Goal: Task Accomplishment & Management: Manage account settings

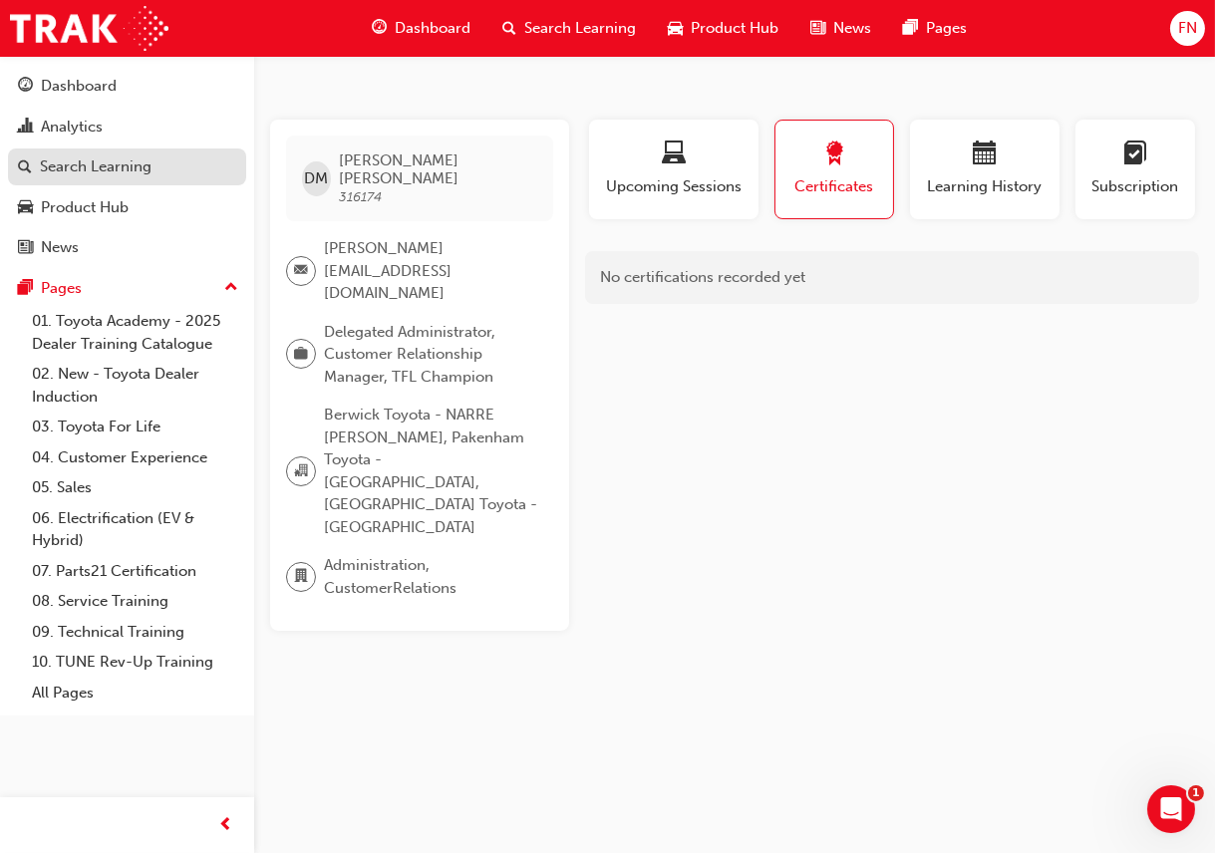
click at [160, 165] on div "Search Learning" at bounding box center [127, 166] width 218 height 25
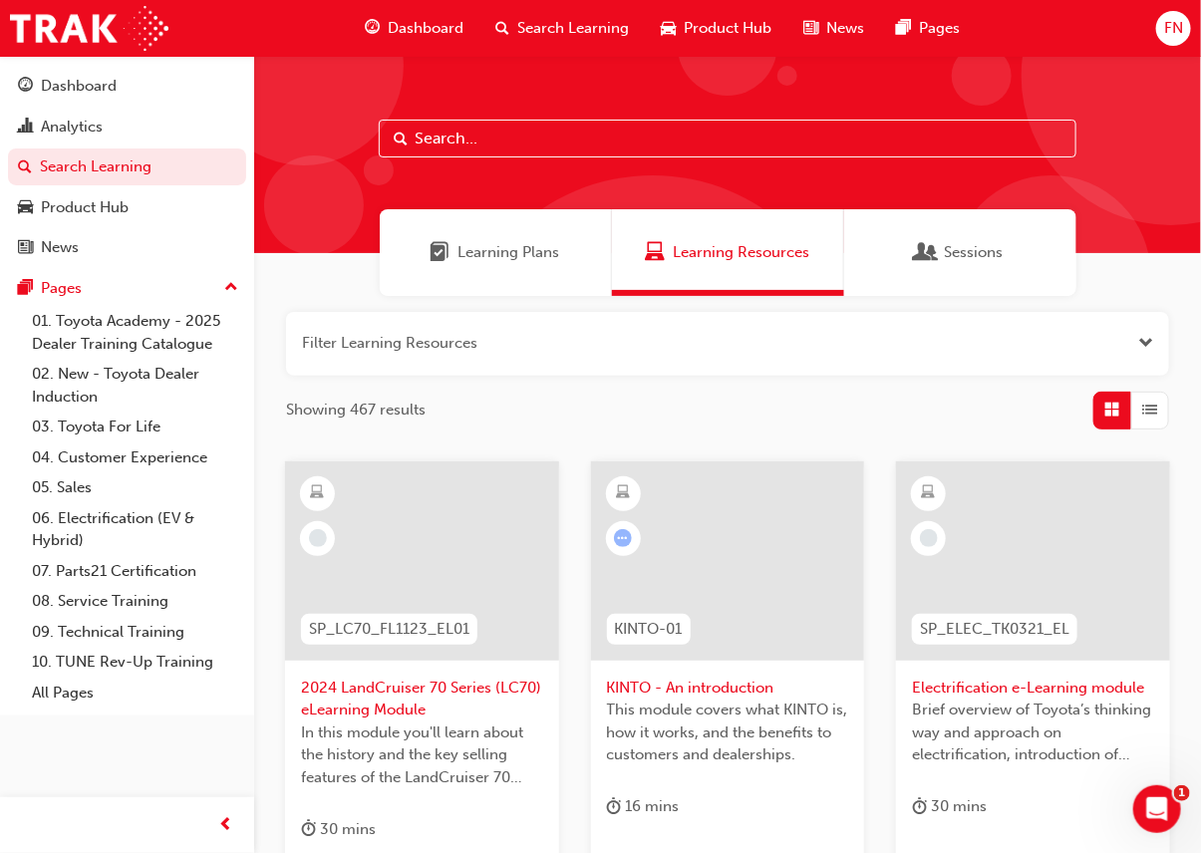
click at [428, 132] on input "text" at bounding box center [728, 139] width 698 height 38
paste input "TPS_PART1"
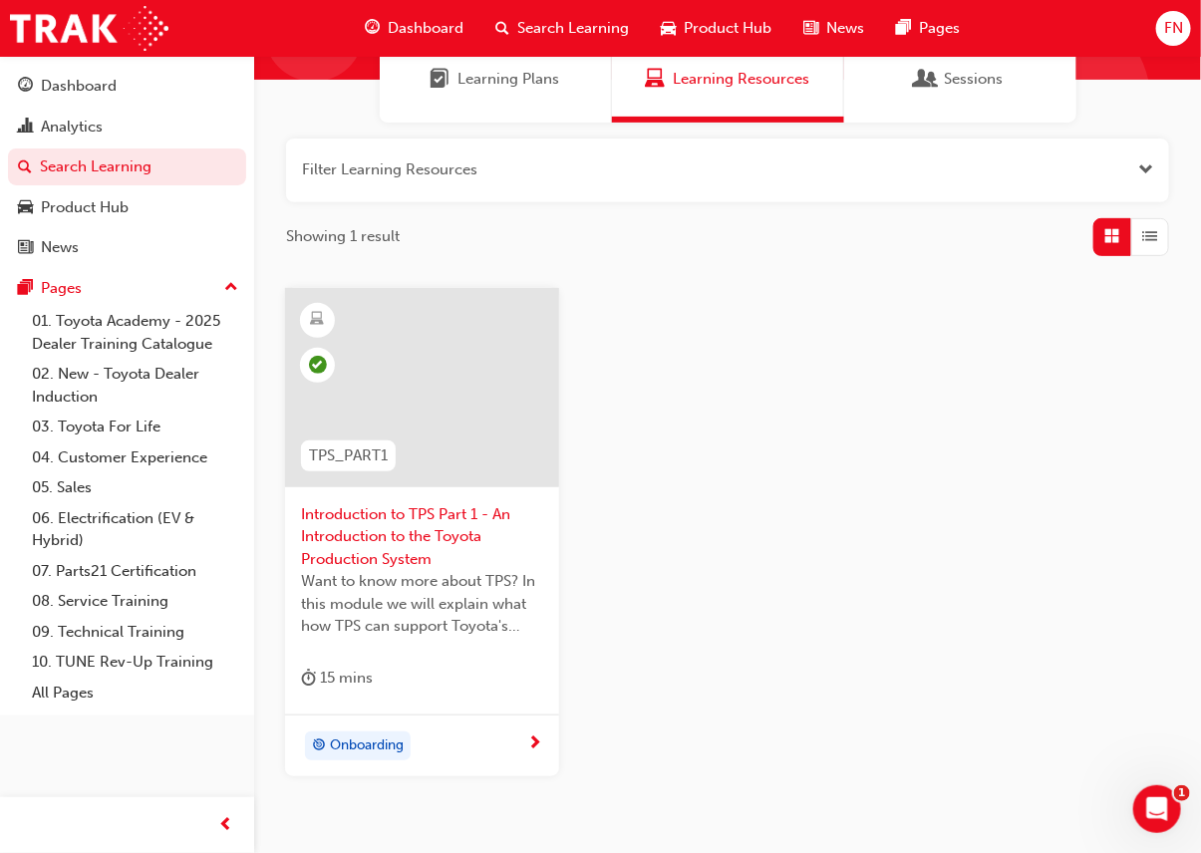
scroll to position [180, 0]
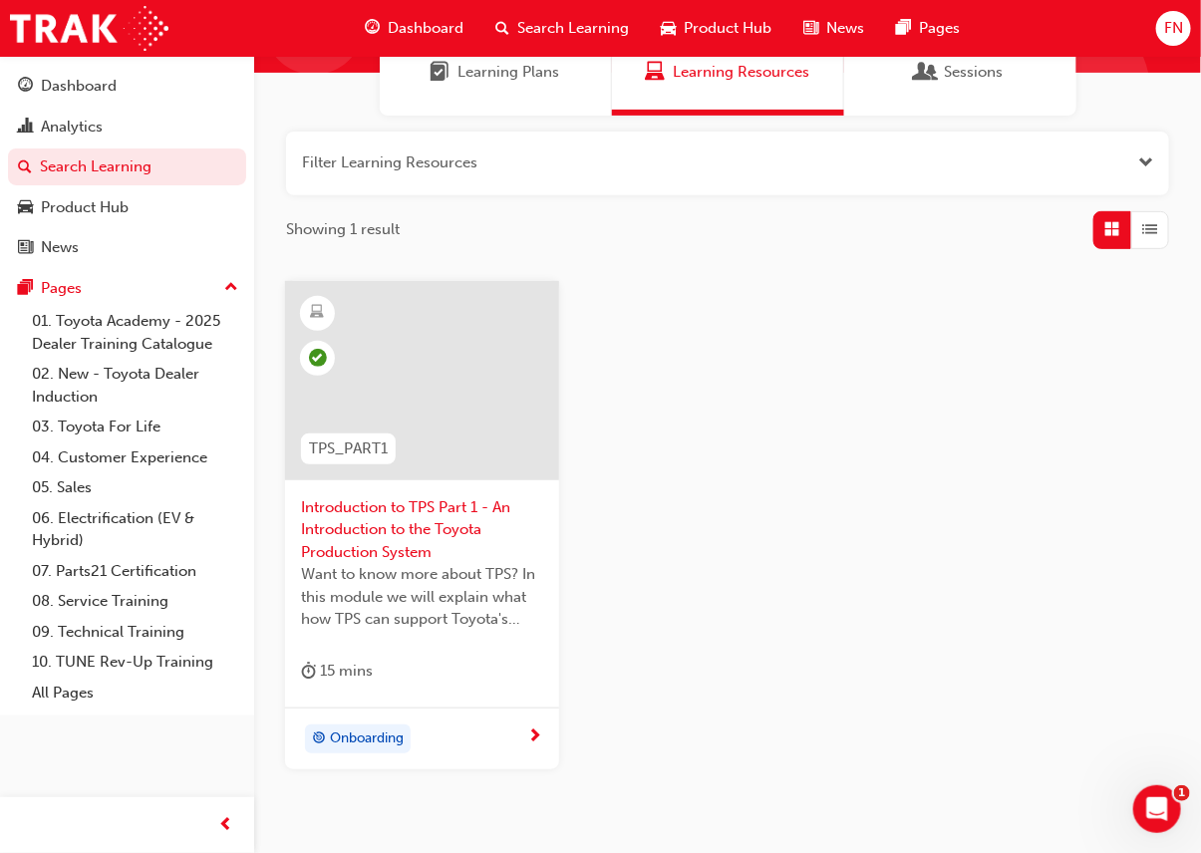
type input "TPS_PART1"
click at [433, 563] on span "Want to know more about TPS? In this module we will explain what how TPS can su…" at bounding box center [422, 597] width 242 height 68
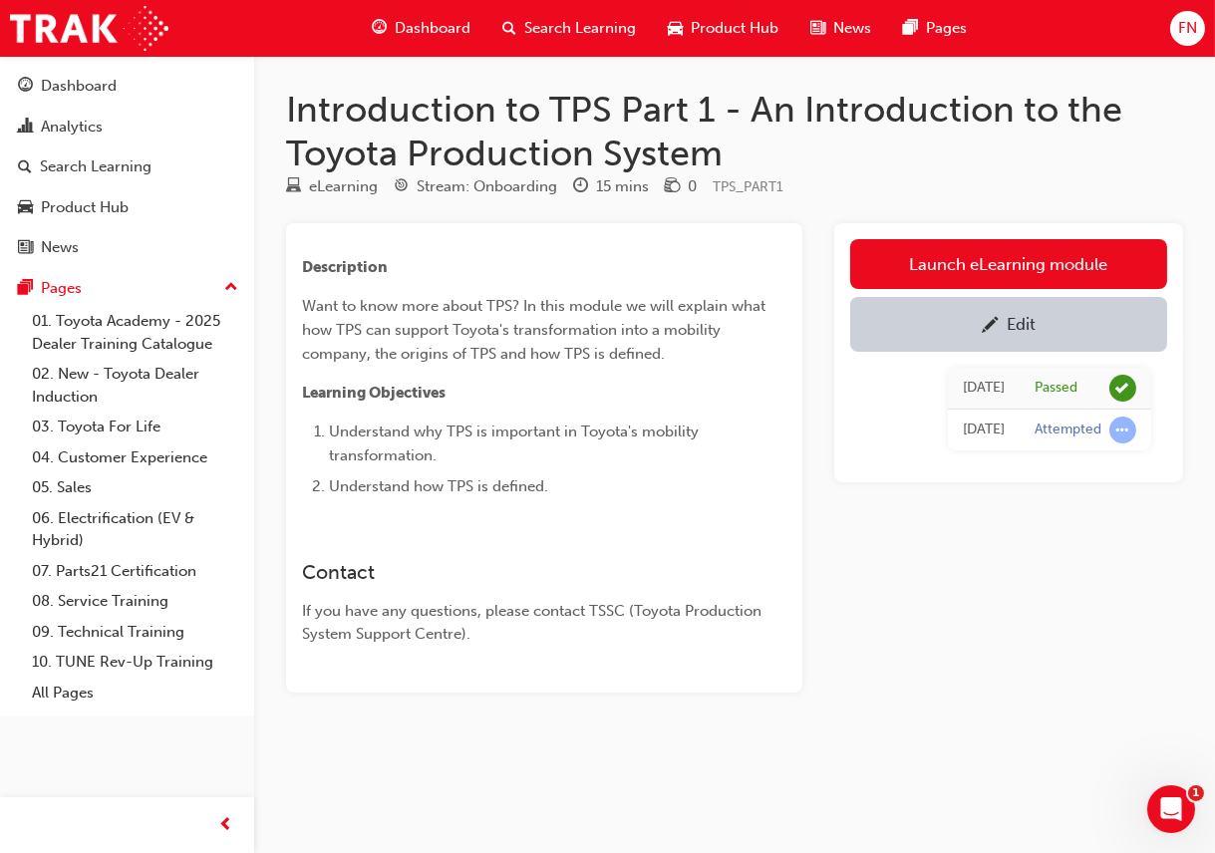
click at [1017, 329] on div "Edit" at bounding box center [1021, 324] width 29 height 20
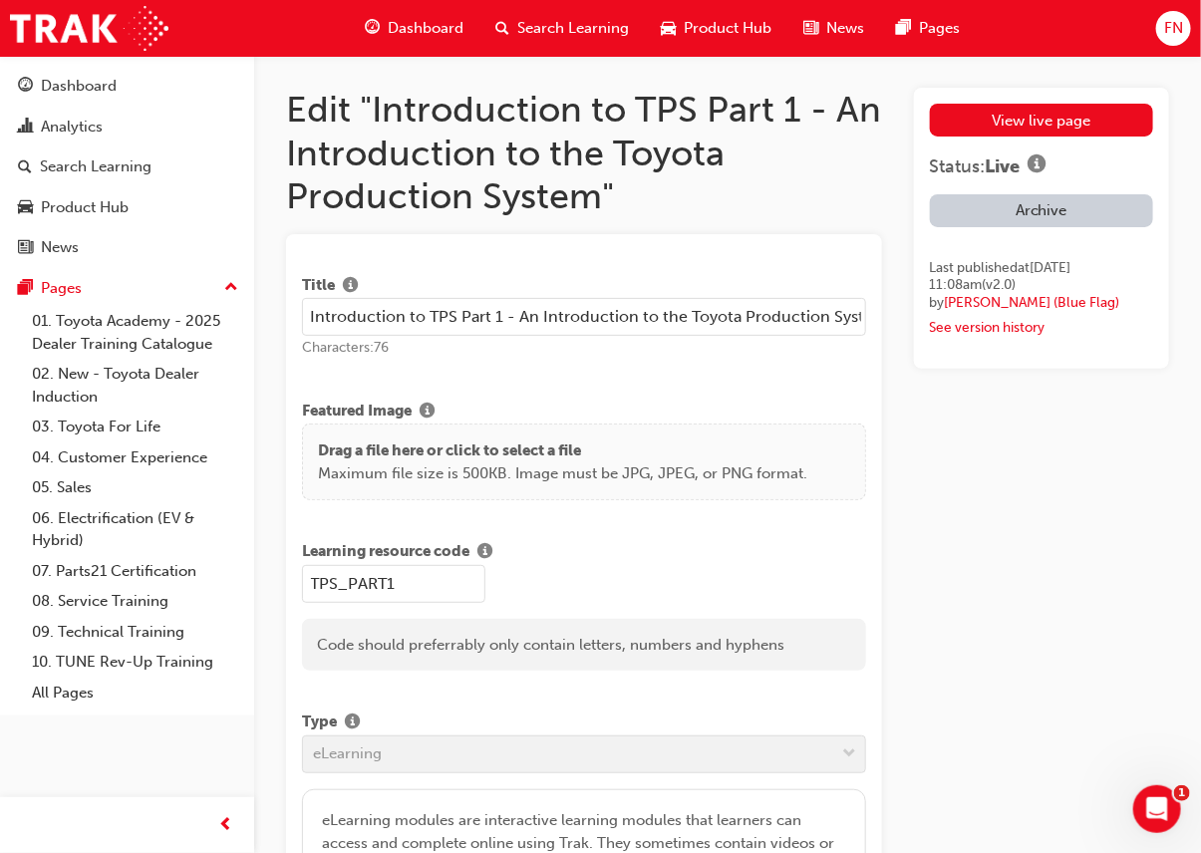
click at [588, 30] on span "Search Learning" at bounding box center [573, 28] width 112 height 23
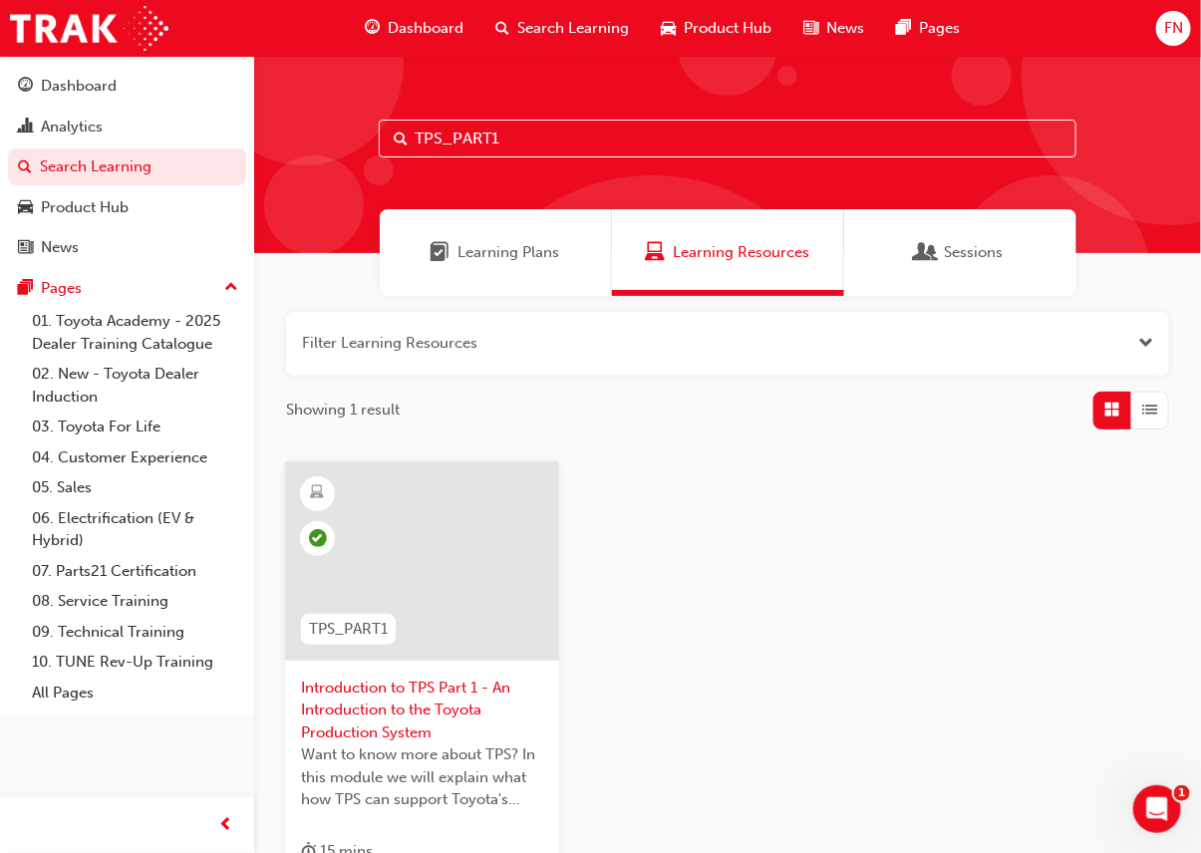
drag, startPoint x: 582, startPoint y: 138, endPoint x: 348, endPoint y: 140, distance: 234.2
click at [348, 140] on div "TPS_PART1" at bounding box center [727, 154] width 947 height 197
paste input "FLIAVC_EXC"
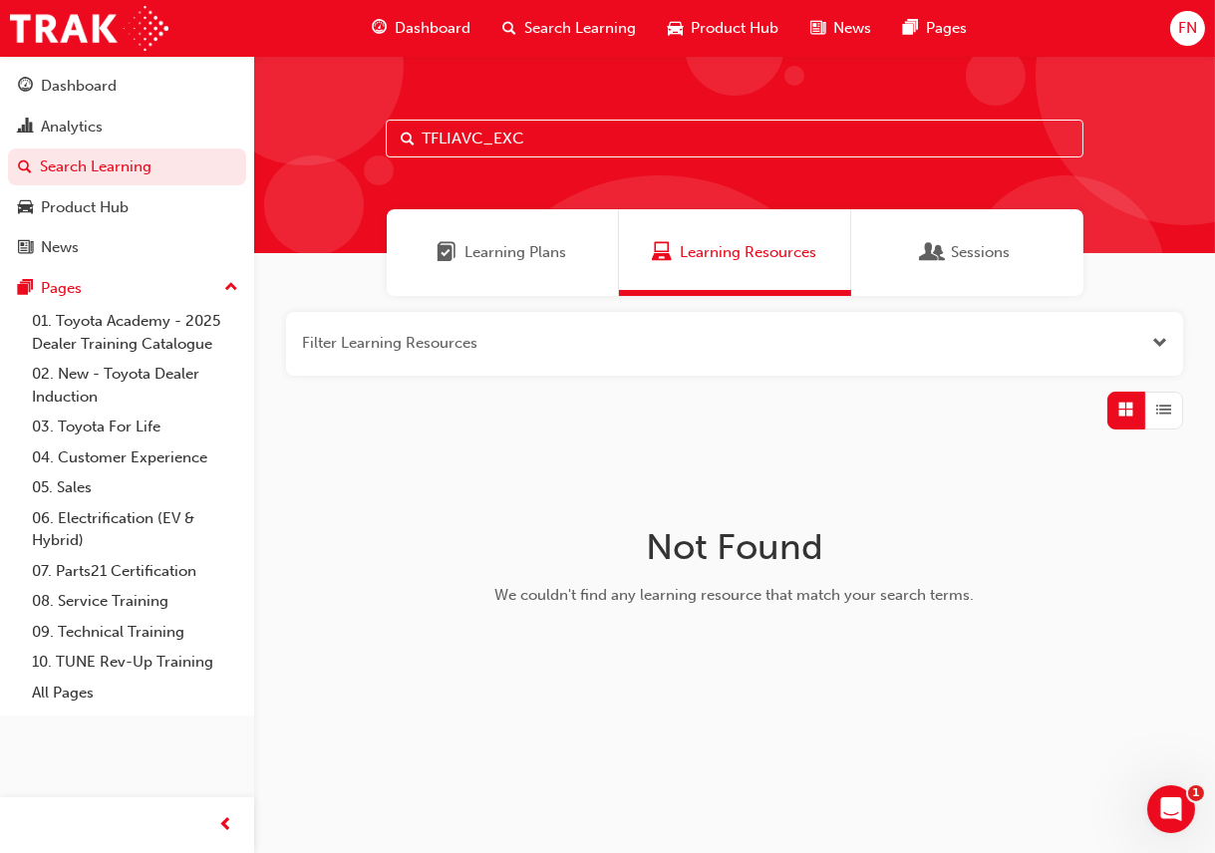
type input "TFLIAVC_EXC"
click at [1131, 409] on span "Grid" at bounding box center [1126, 410] width 15 height 23
click at [1127, 414] on span "Grid" at bounding box center [1126, 410] width 15 height 23
click at [688, 153] on input "TFLIAVC_EXC" at bounding box center [735, 139] width 698 height 38
click at [1164, 343] on span "Open the filter" at bounding box center [1159, 343] width 15 height 23
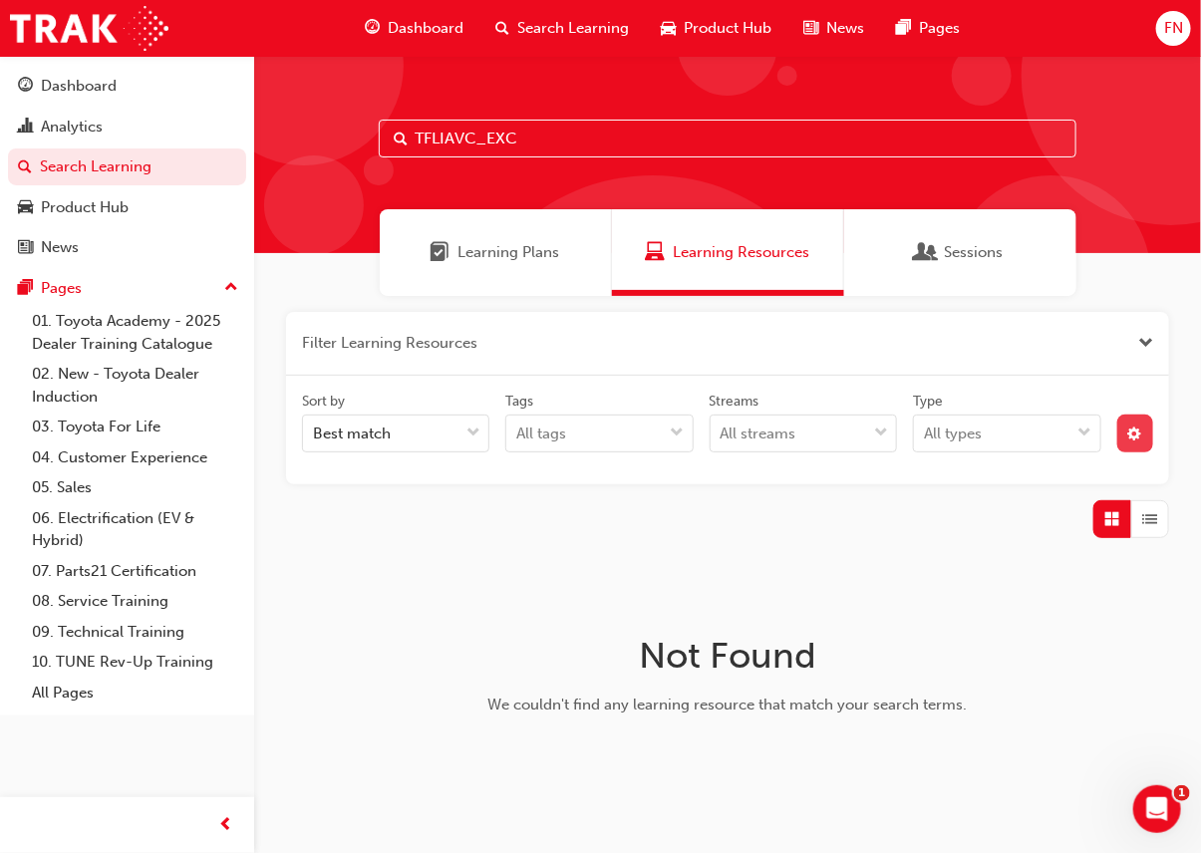
click at [1133, 430] on span "cog-icon" at bounding box center [1135, 436] width 14 height 17
click at [966, 583] on div "unlistedOption" at bounding box center [971, 582] width 20 height 20
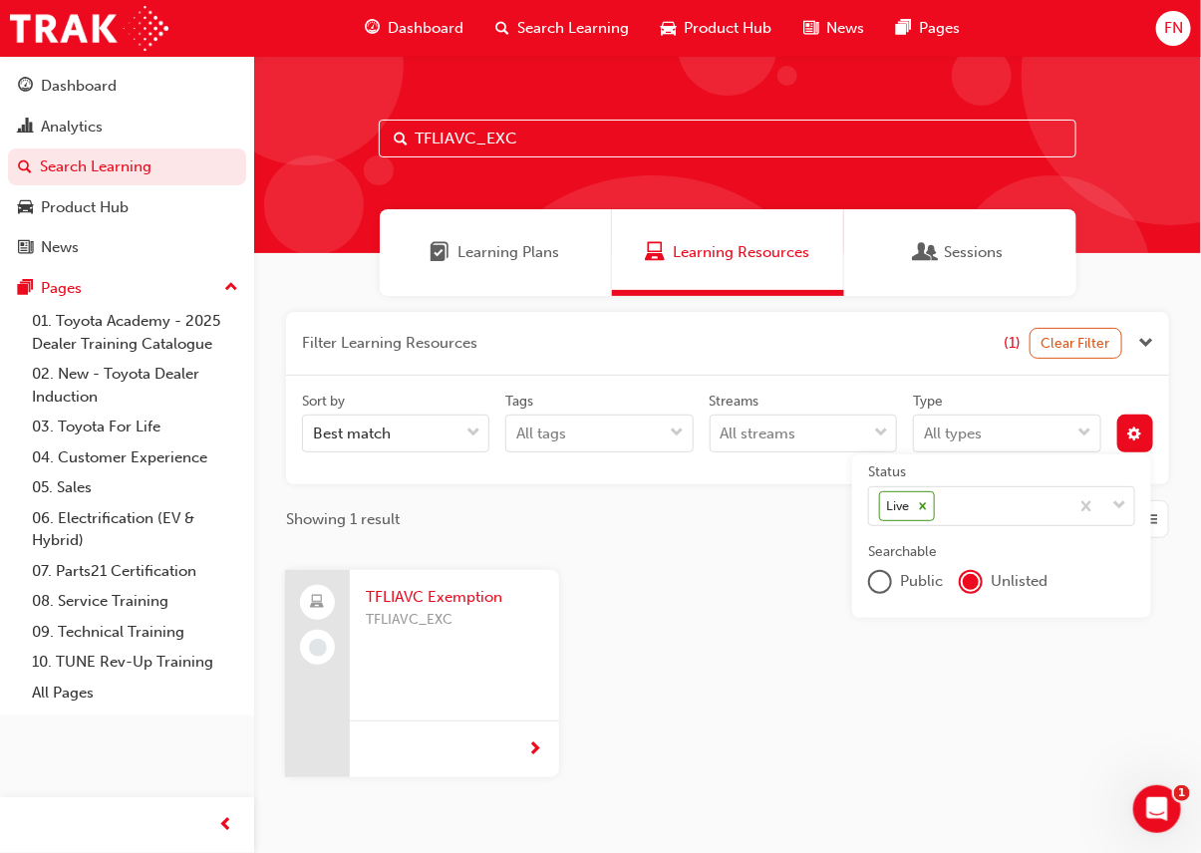
click at [448, 612] on span "TFLIAVC_EXC" at bounding box center [454, 620] width 177 height 23
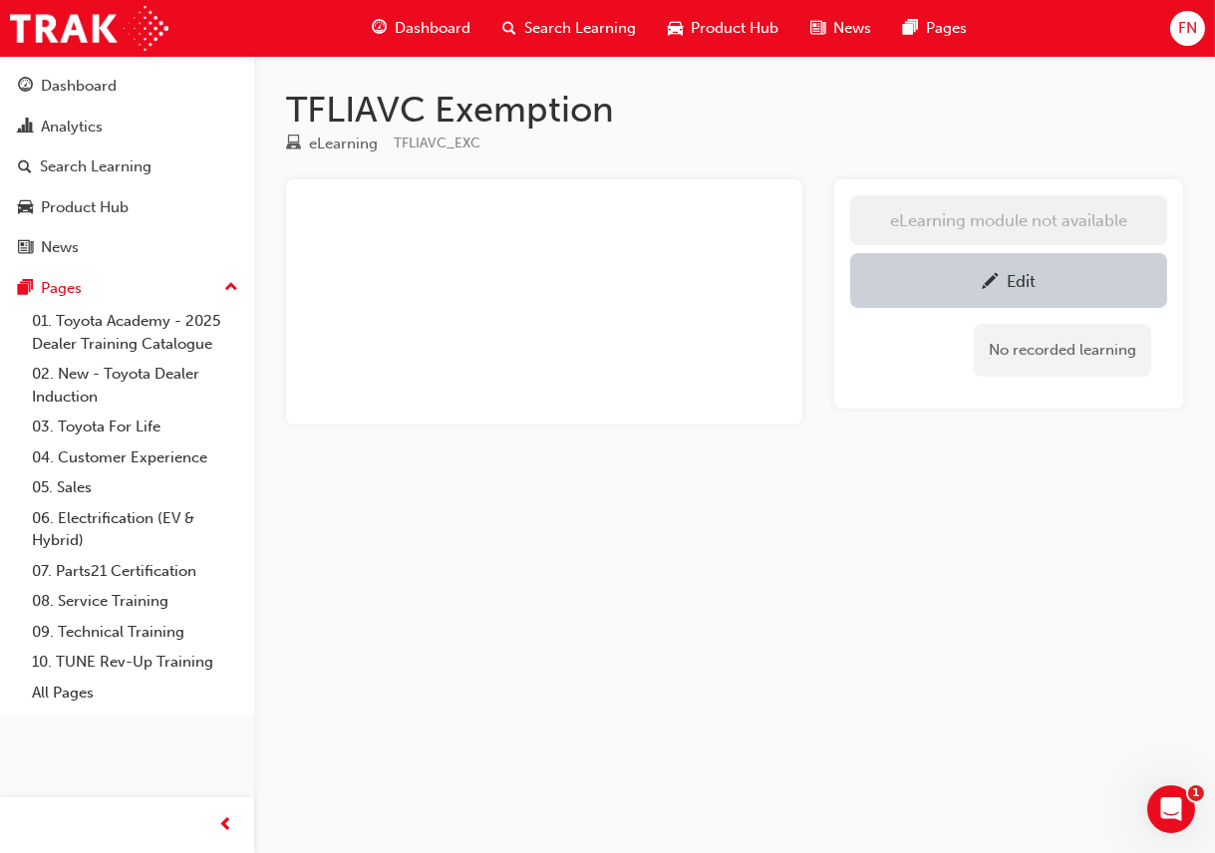
click at [1010, 283] on div "Edit" at bounding box center [1021, 281] width 29 height 20
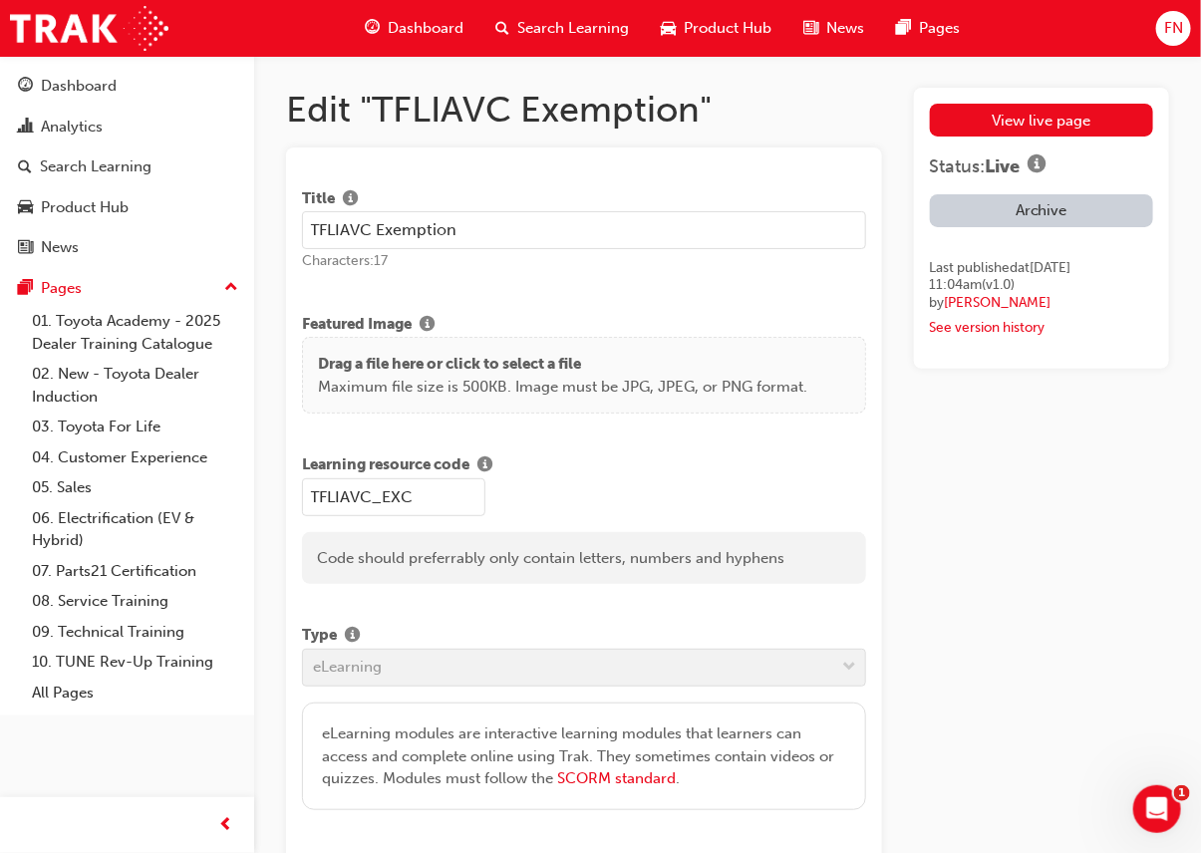
click at [564, 32] on span "Search Learning" at bounding box center [573, 28] width 112 height 23
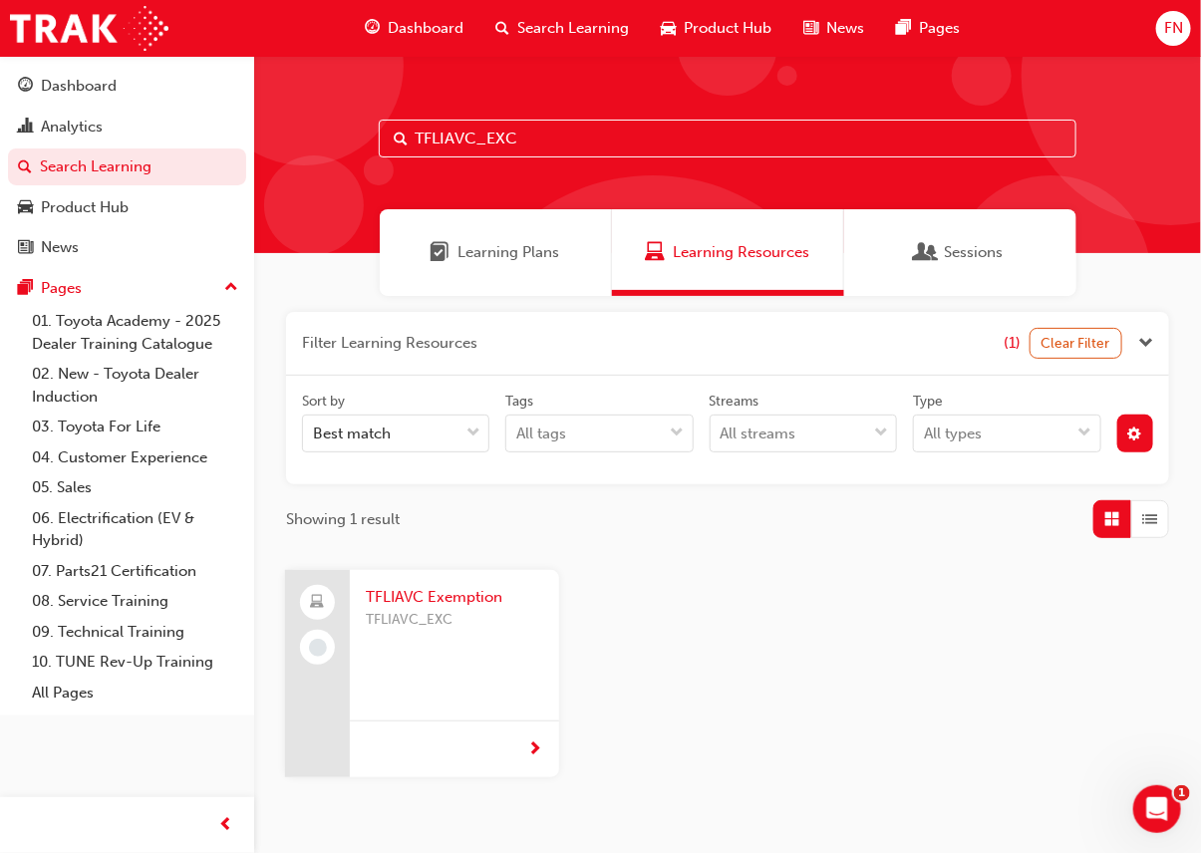
drag, startPoint x: 442, startPoint y: 139, endPoint x: 403, endPoint y: 139, distance: 39.9
click at [403, 139] on div "TFLIAVC_EXC" at bounding box center [728, 139] width 698 height 38
paste input "SPK1107"
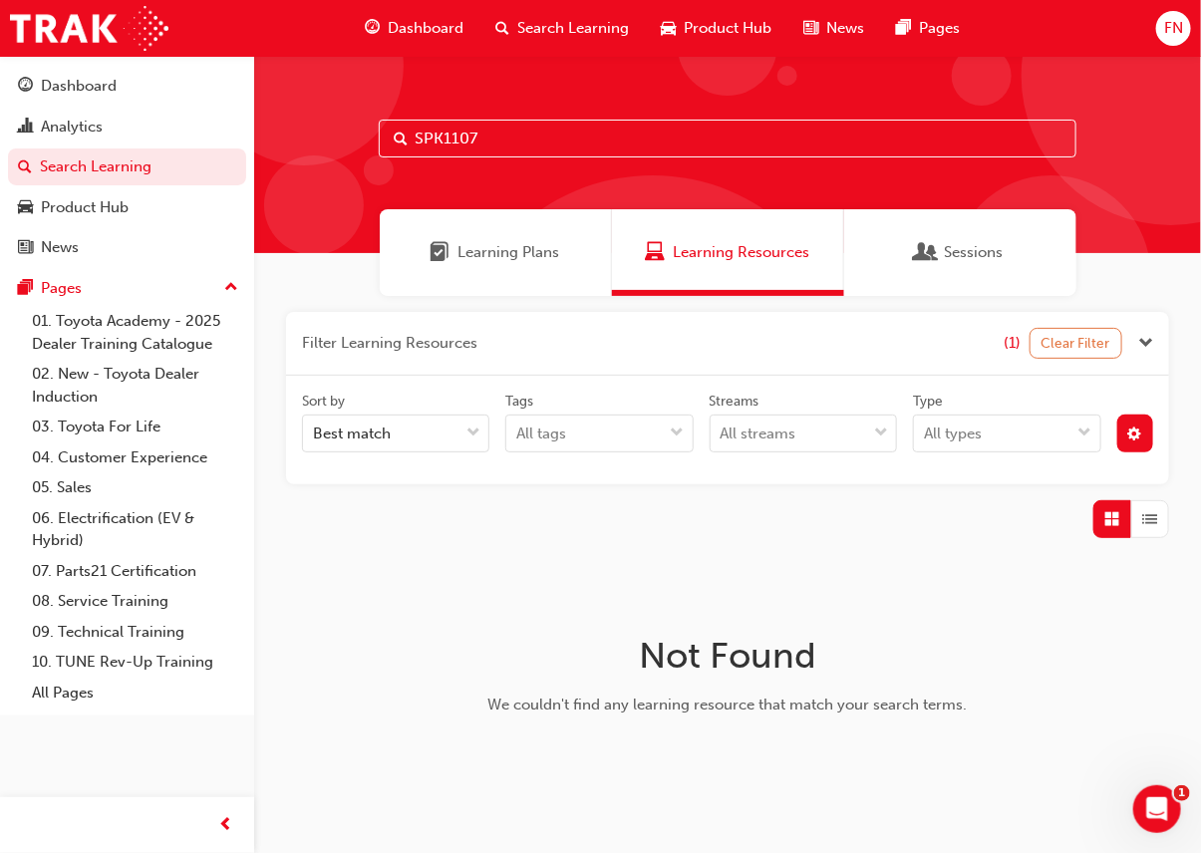
type input "SPK1107"
click at [1073, 344] on button "Clear Filter" at bounding box center [1076, 343] width 94 height 31
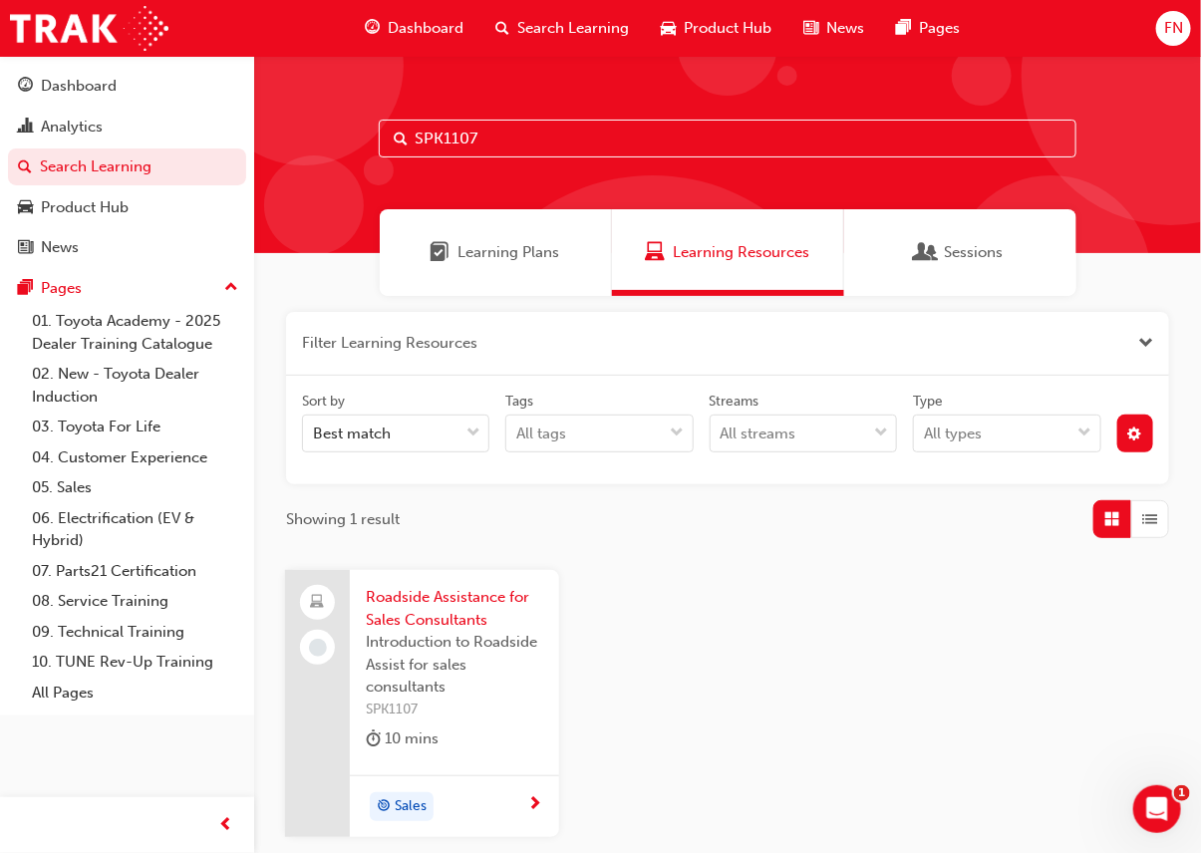
click at [446, 633] on span "Introduction to Roadside Assist for sales consultants" at bounding box center [454, 665] width 177 height 68
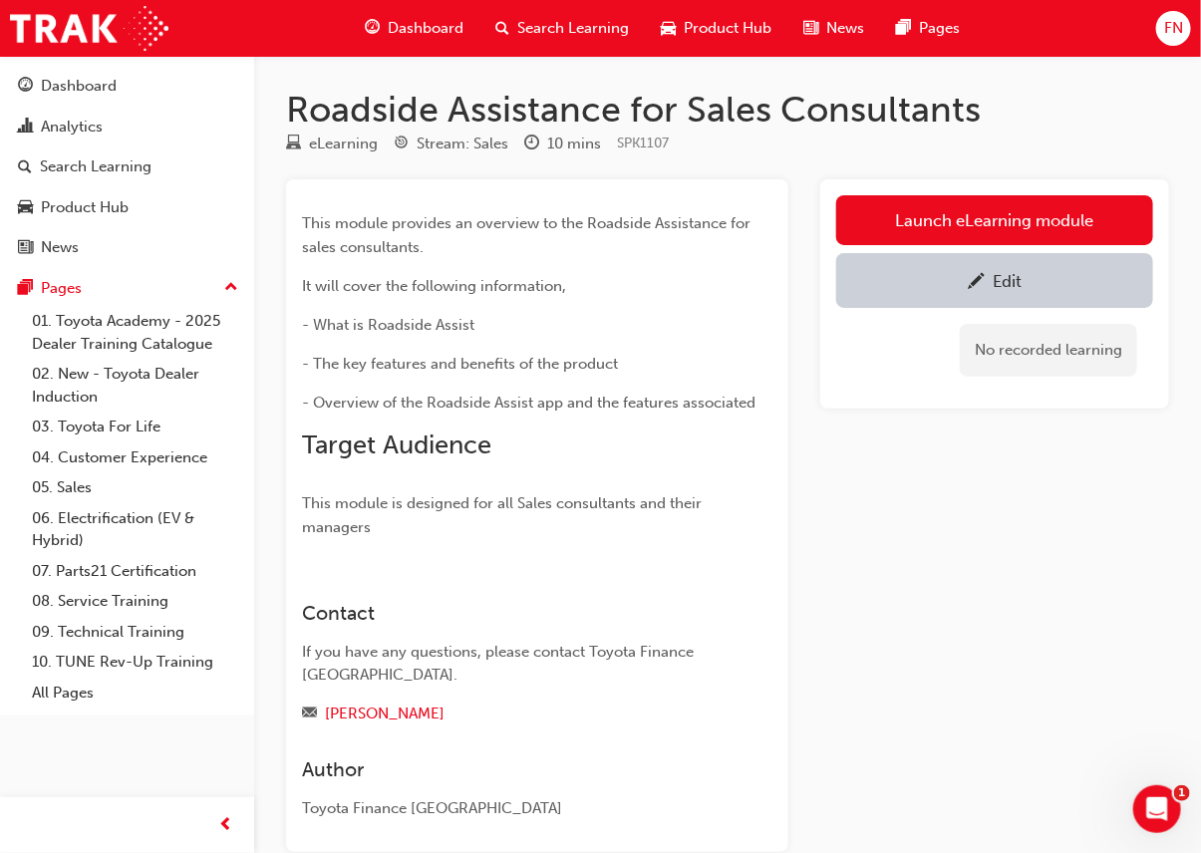
click at [1015, 279] on div "Edit" at bounding box center [1007, 281] width 29 height 20
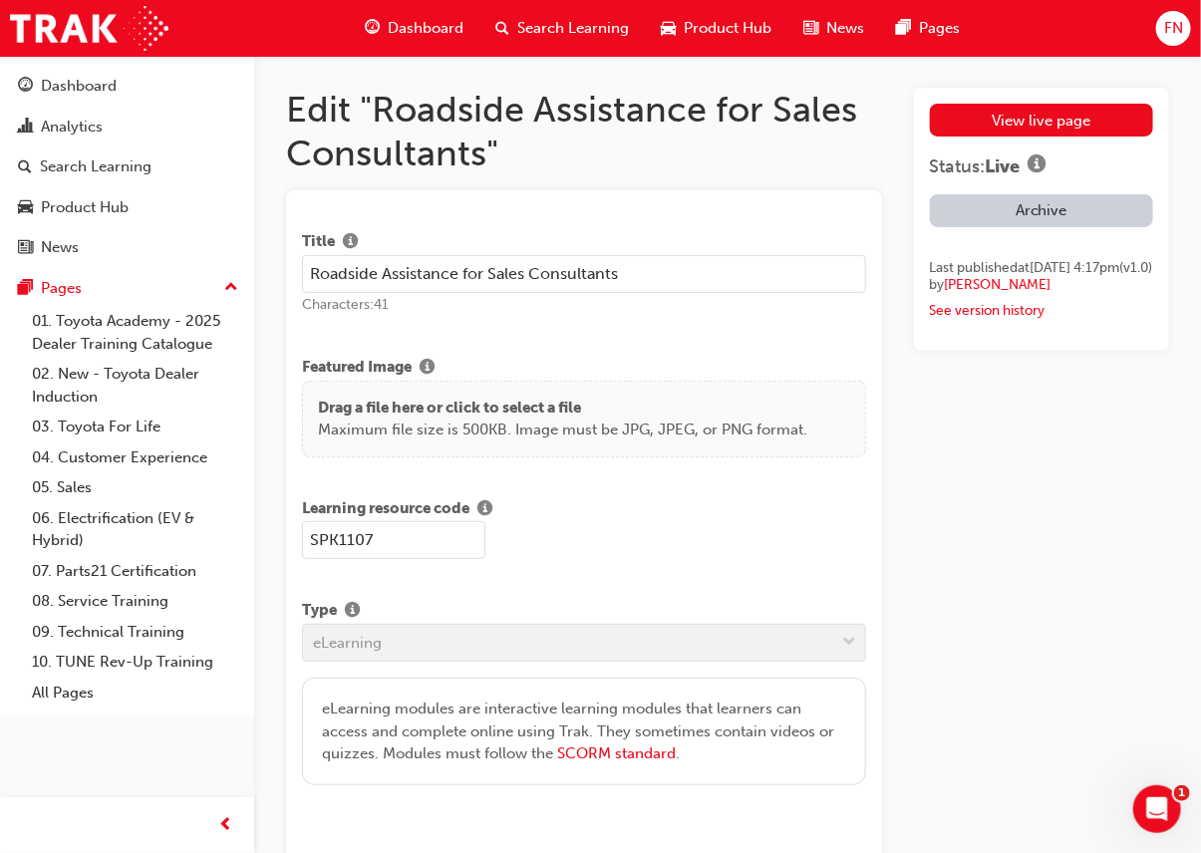
click at [565, 29] on span "Search Learning" at bounding box center [573, 28] width 112 height 23
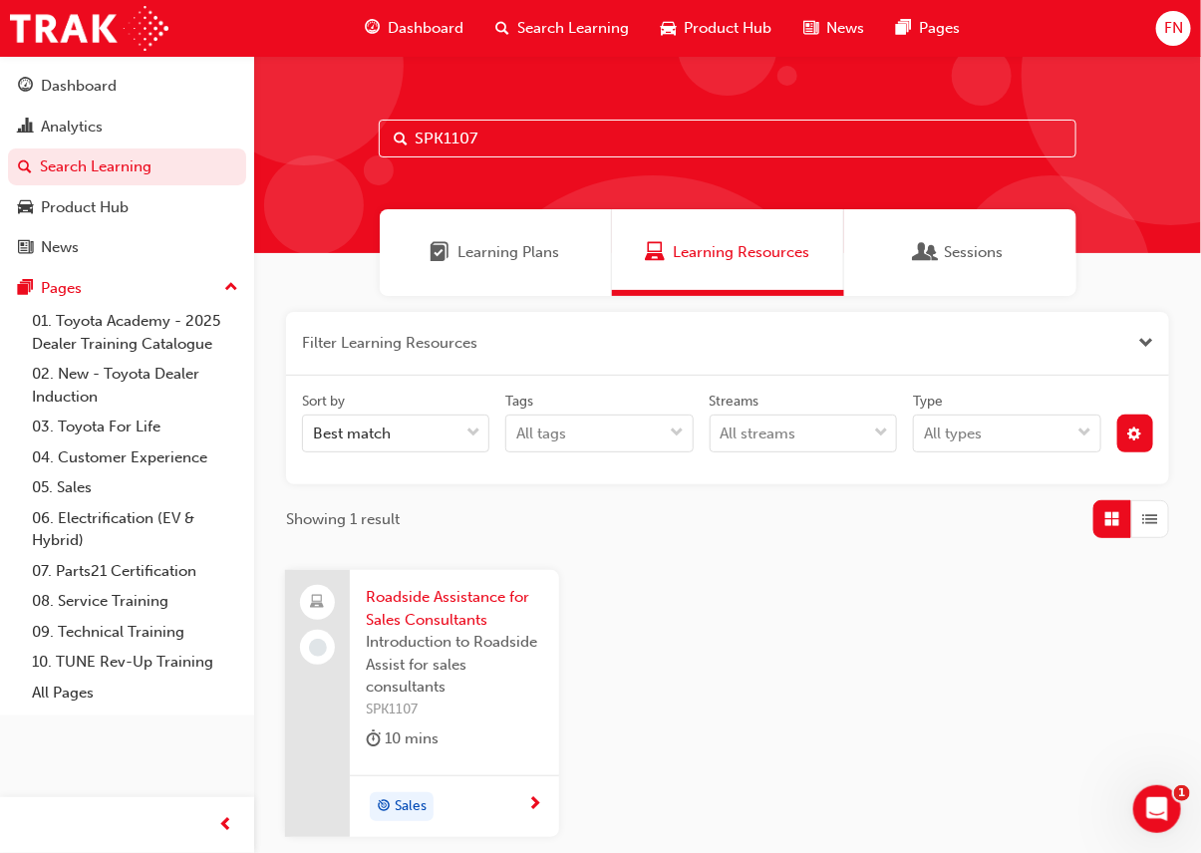
drag, startPoint x: 494, startPoint y: 141, endPoint x: 378, endPoint y: 130, distance: 117.1
click at [378, 130] on div "SPK1107" at bounding box center [727, 154] width 947 height 197
paste input "NMM_PRADO_112024_MODULE_4"
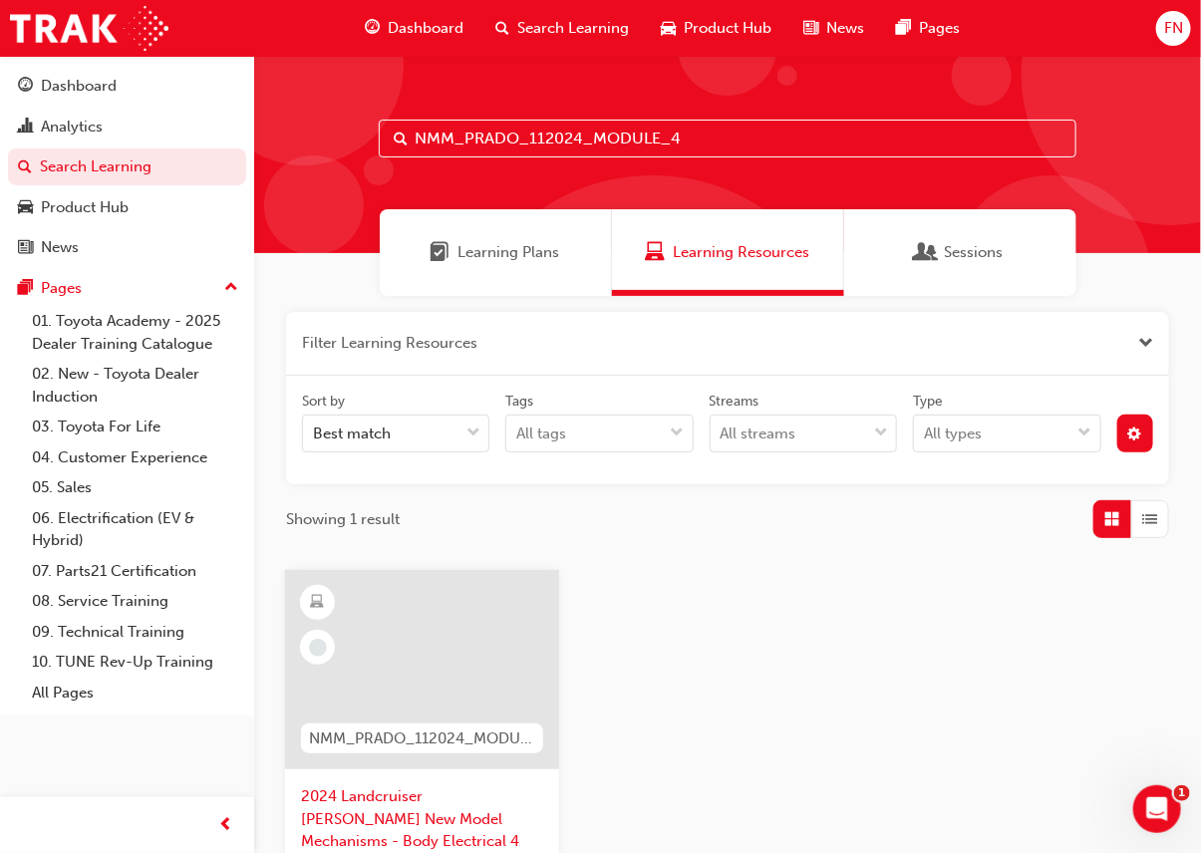
type input "NMM_PRADO_112024_MODULE_4"
click at [423, 671] on div at bounding box center [422, 669] width 274 height 199
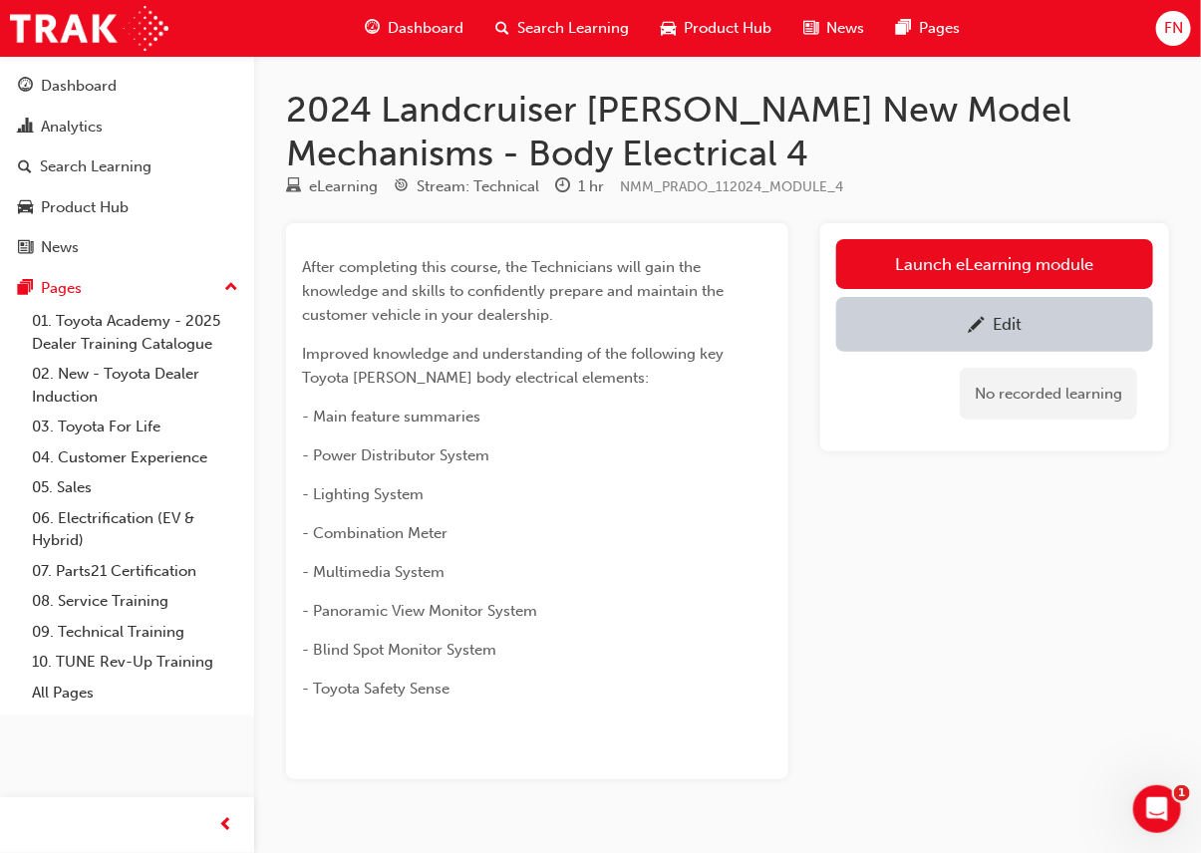
click at [997, 315] on div "Edit" at bounding box center [1007, 324] width 29 height 20
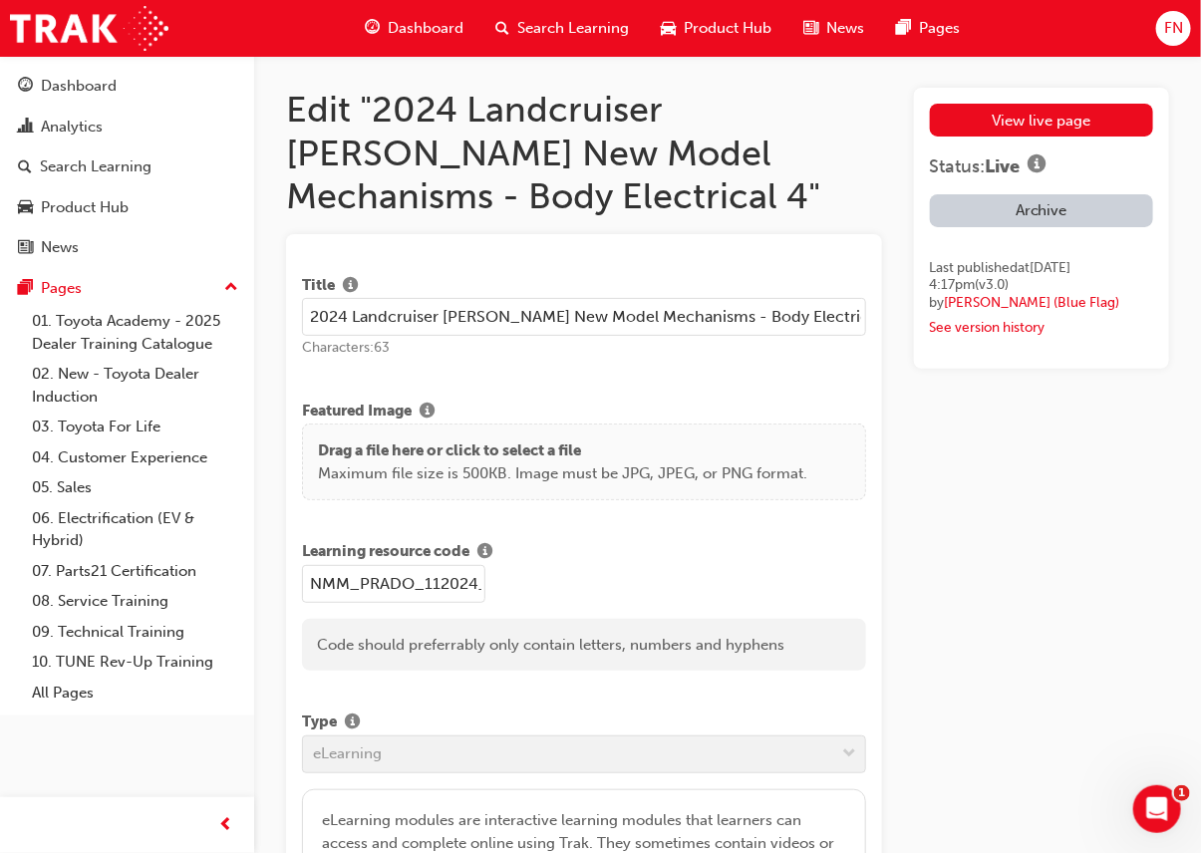
click at [576, 27] on span "Search Learning" at bounding box center [573, 28] width 112 height 23
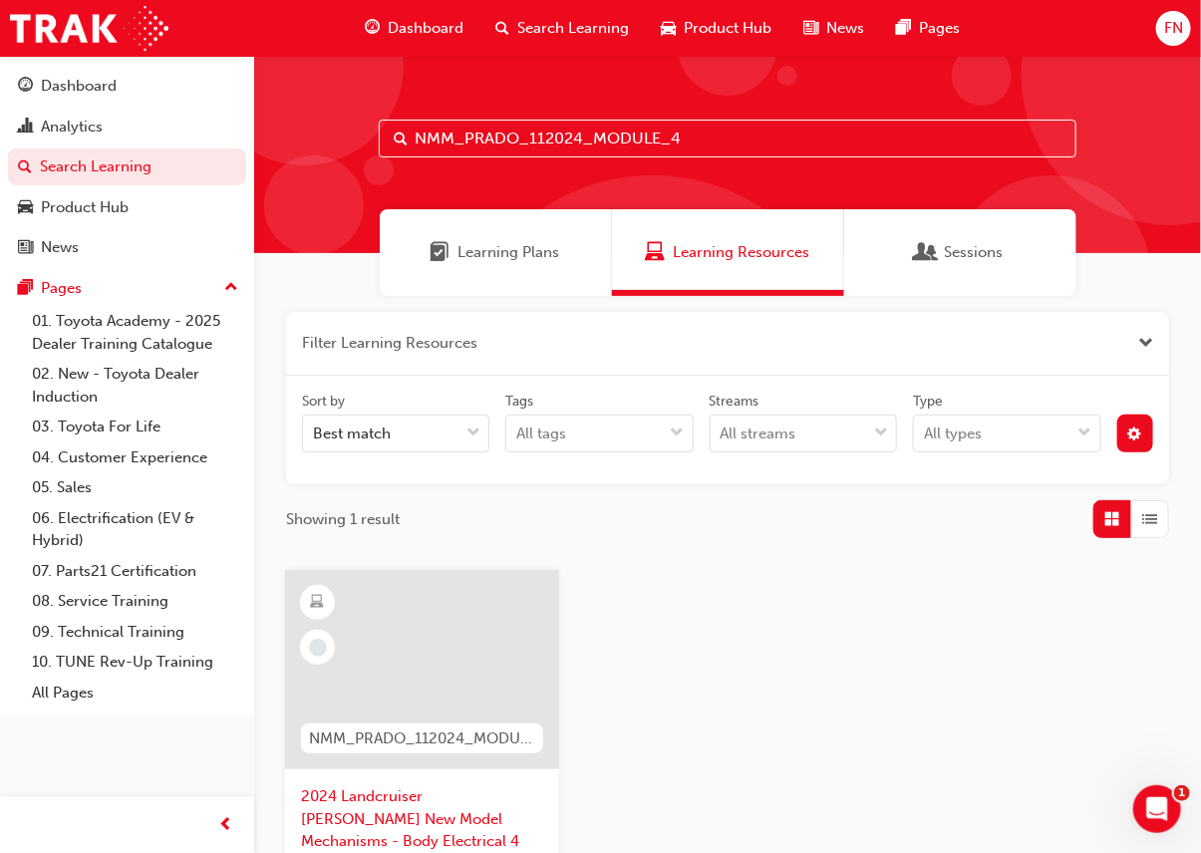
drag, startPoint x: 707, startPoint y: 140, endPoint x: 399, endPoint y: 156, distance: 308.4
click at [399, 156] on div "NMM_PRADO_112024_MODULE_4" at bounding box center [728, 139] width 698 height 38
paste input "TUNDIPCS_112023_ELEARN"
type input "NMM_TUNDIPCS_112023_ELEARN"
click at [475, 699] on div at bounding box center [422, 669] width 274 height 199
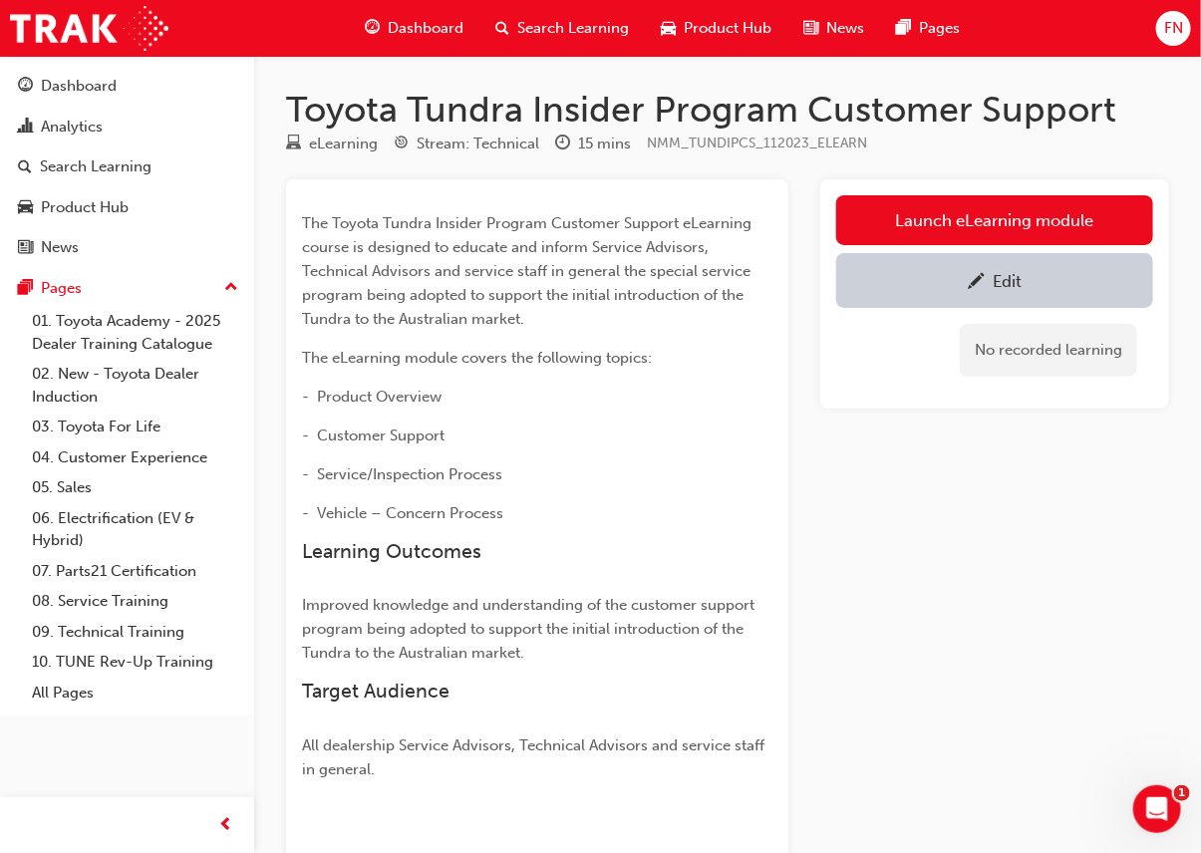
click at [998, 282] on div "Edit" at bounding box center [1007, 281] width 29 height 20
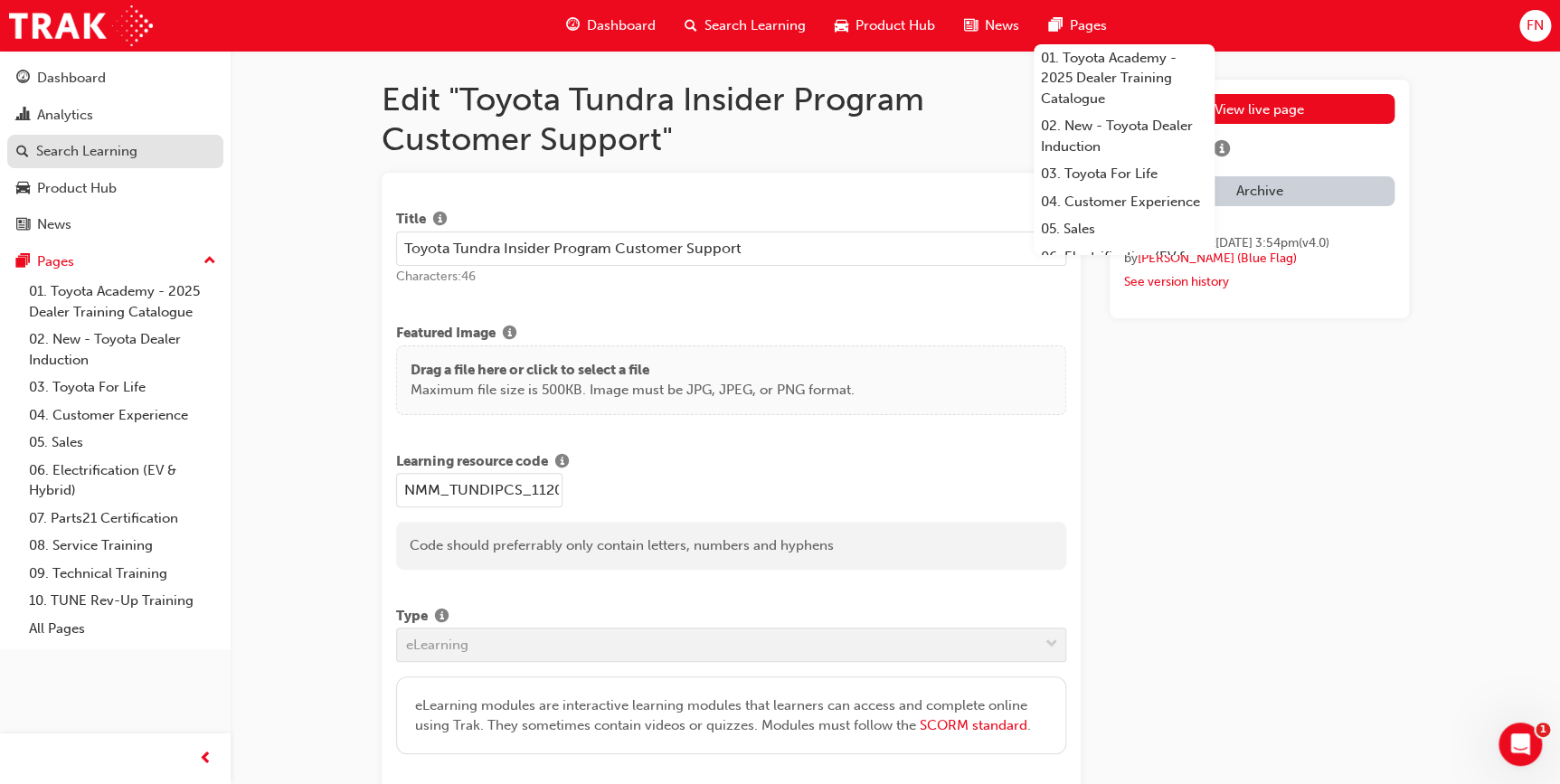
click at [103, 143] on div "Search Learning" at bounding box center [87, 151] width 102 height 21
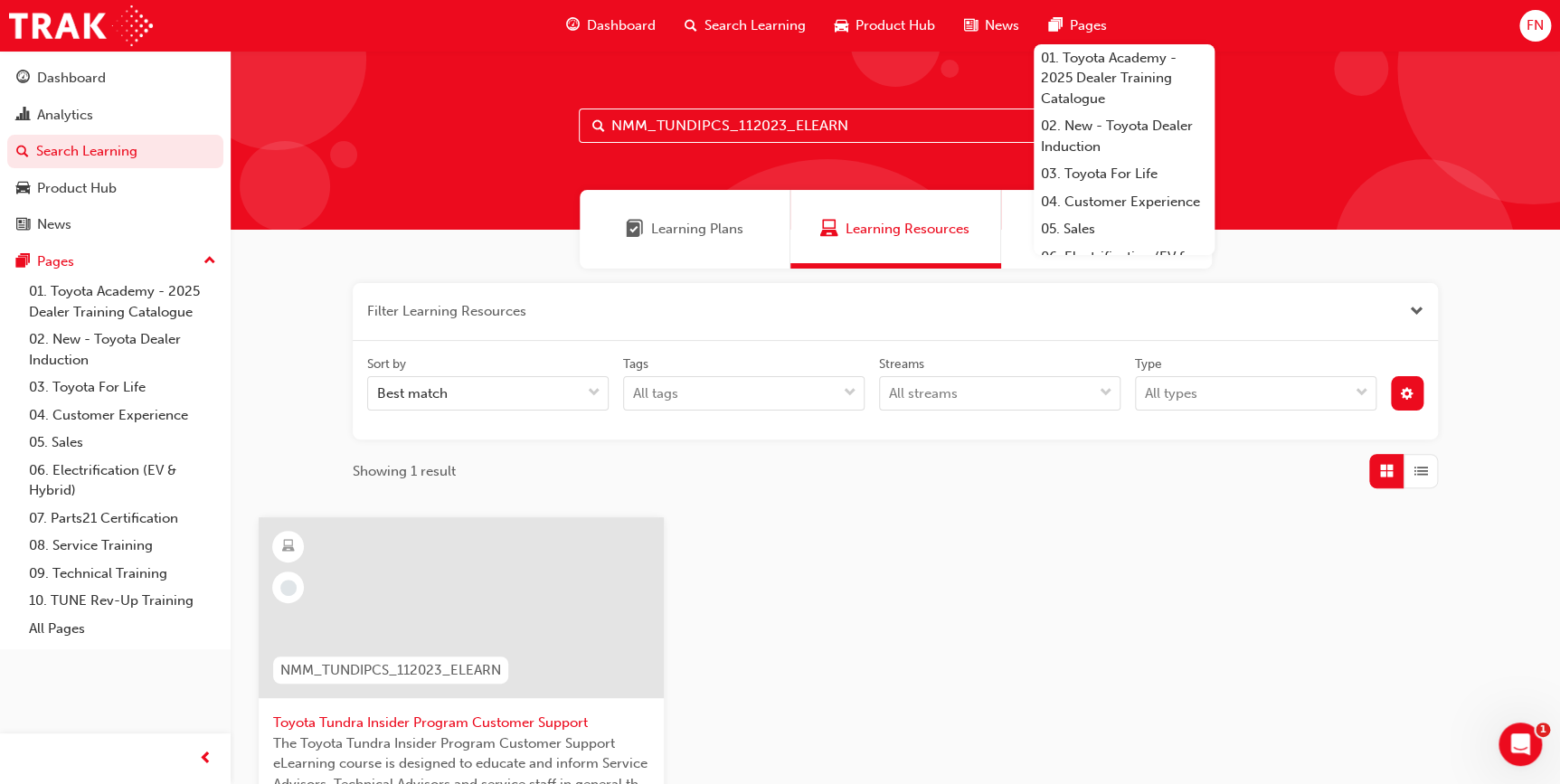
click at [864, 129] on input "NMM_TUNDIPCS_112023_ELEARN" at bounding box center [896, 126] width 633 height 34
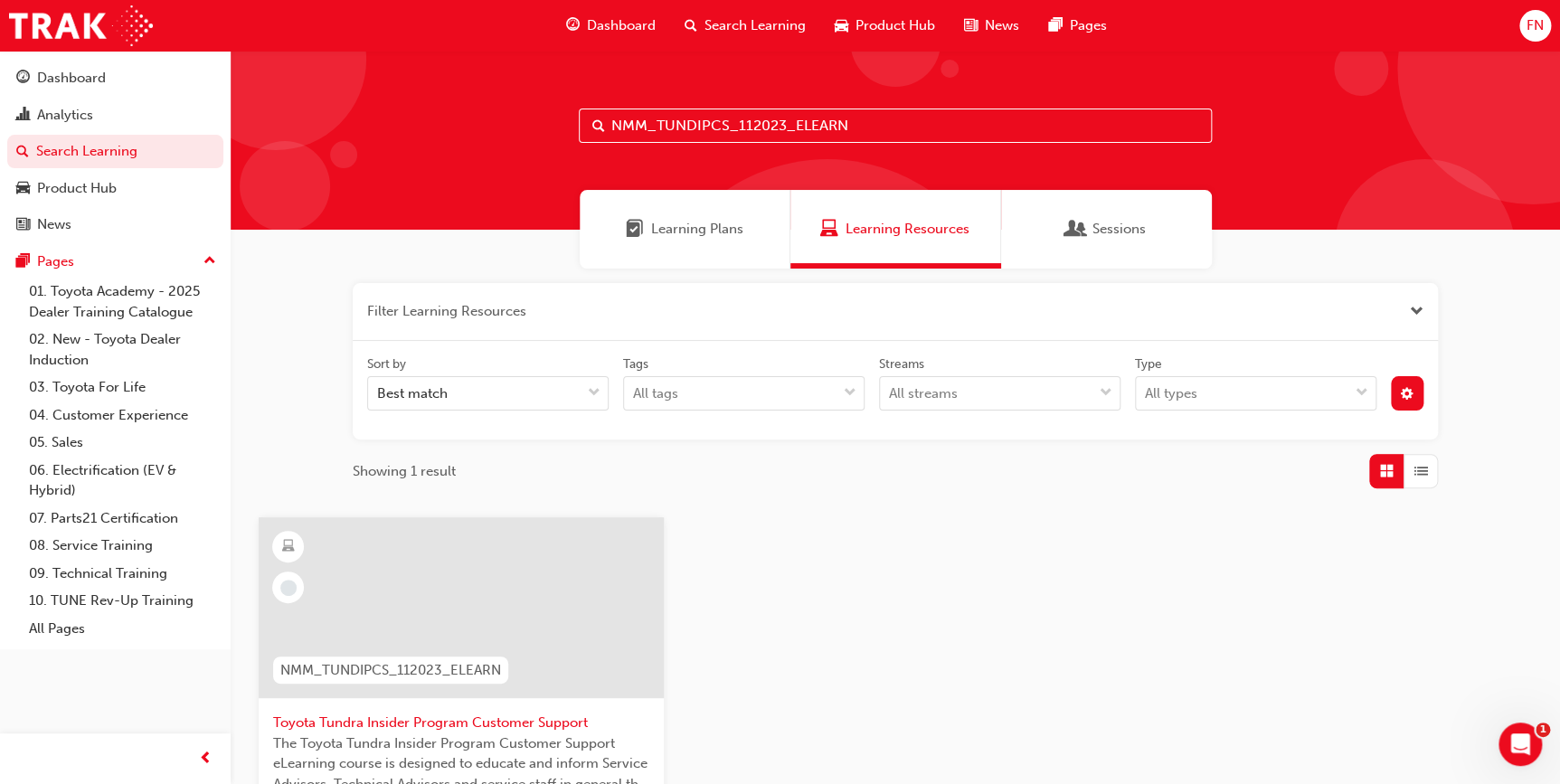
click at [1248, 80] on div "NMM_TUNDIPCS_112023_ELEARN" at bounding box center [895, 140] width 1329 height 179
drag, startPoint x: 859, startPoint y: 125, endPoint x: 581, endPoint y: 127, distance: 278.0
click at [581, 127] on input "NMM_TUNDIPCS_112023_ELEARN" at bounding box center [896, 126] width 633 height 34
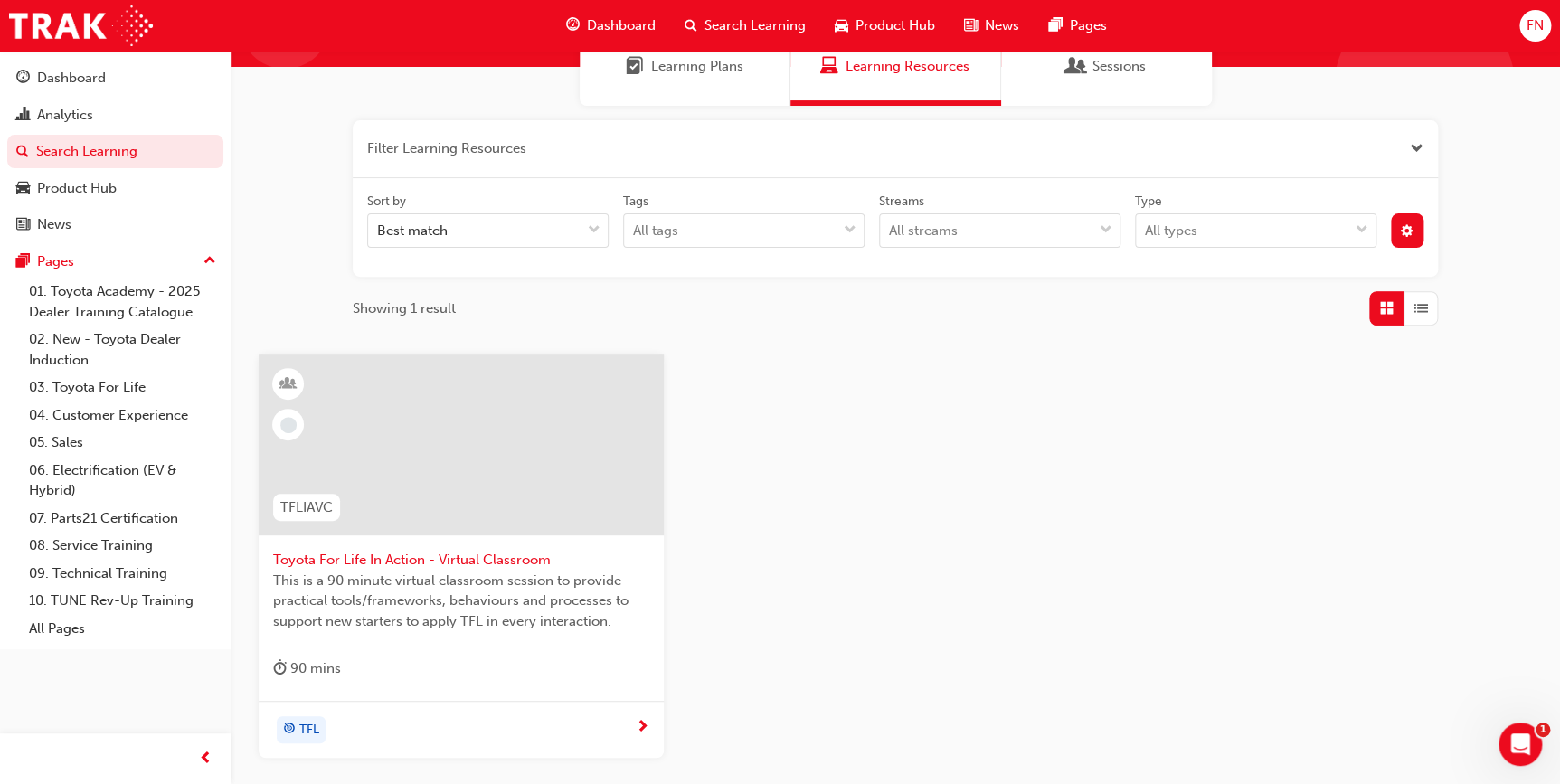
scroll to position [163, 0]
type input "tfliavc"
click at [437, 570] on span "This is a 90 minute virtual classroom session to provide practical tools/framew…" at bounding box center [461, 601] width 377 height 62
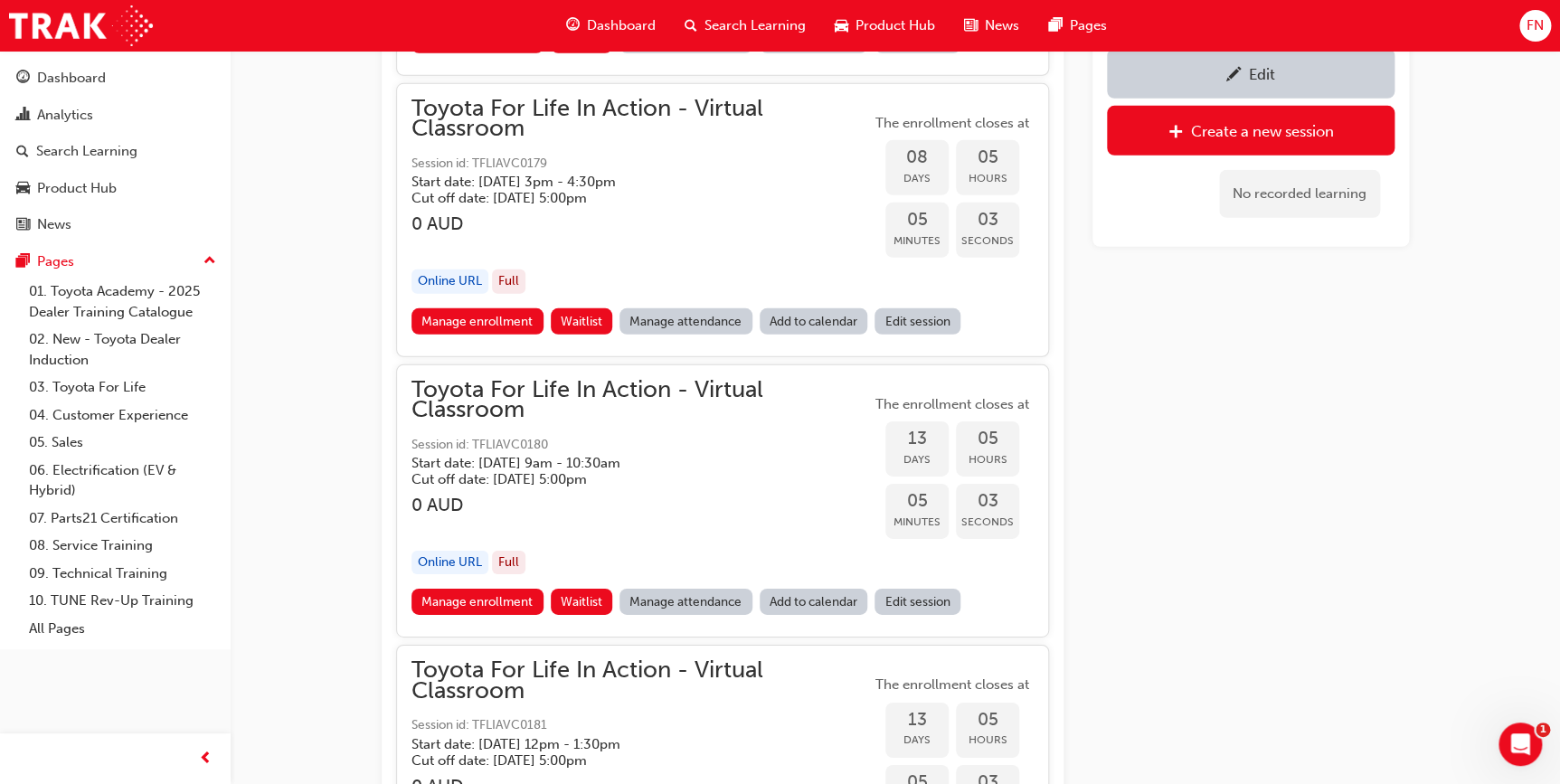
scroll to position [6055, 0]
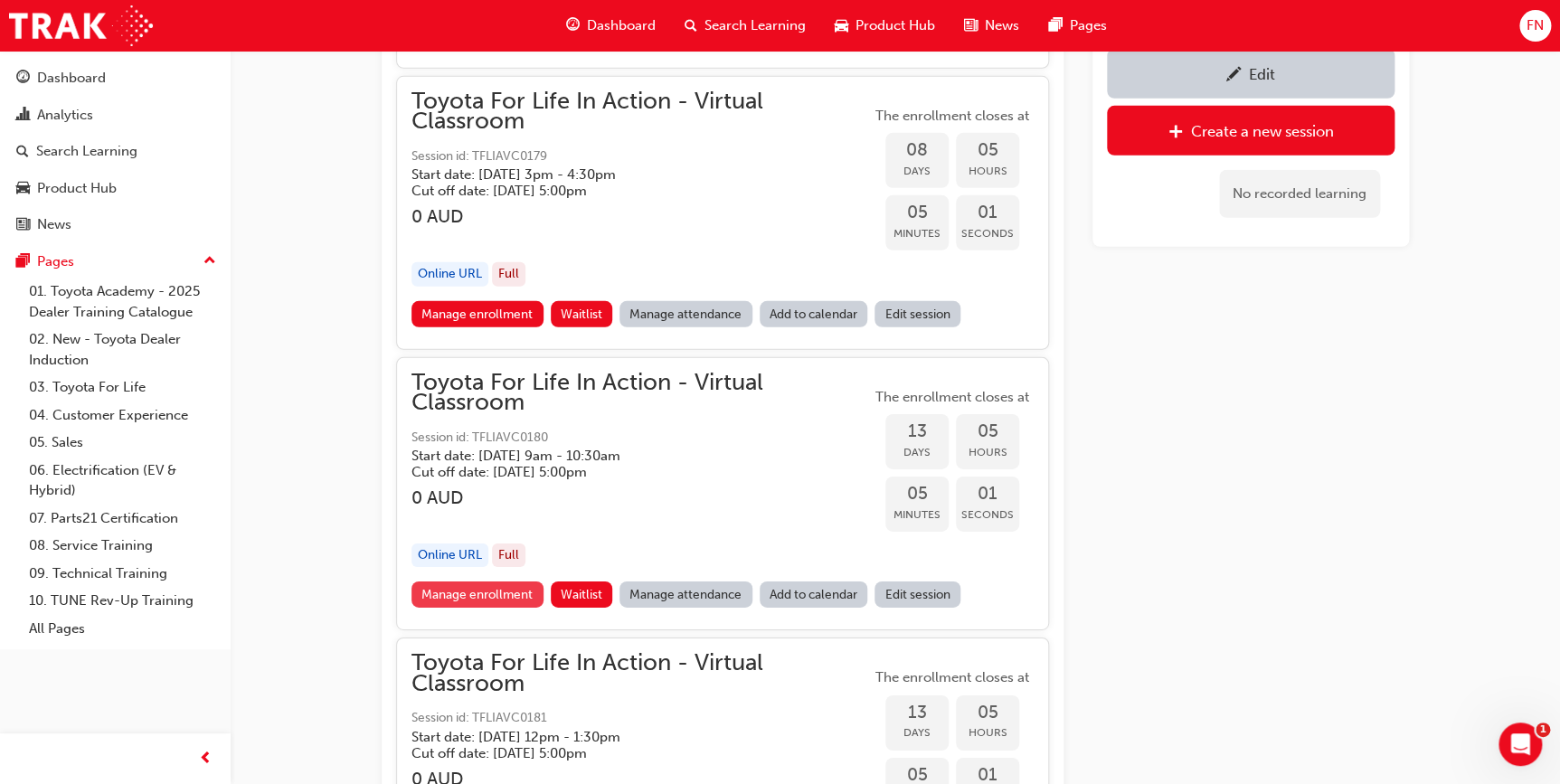
click at [502, 582] on link "Manage enrollment" at bounding box center [476, 594] width 132 height 26
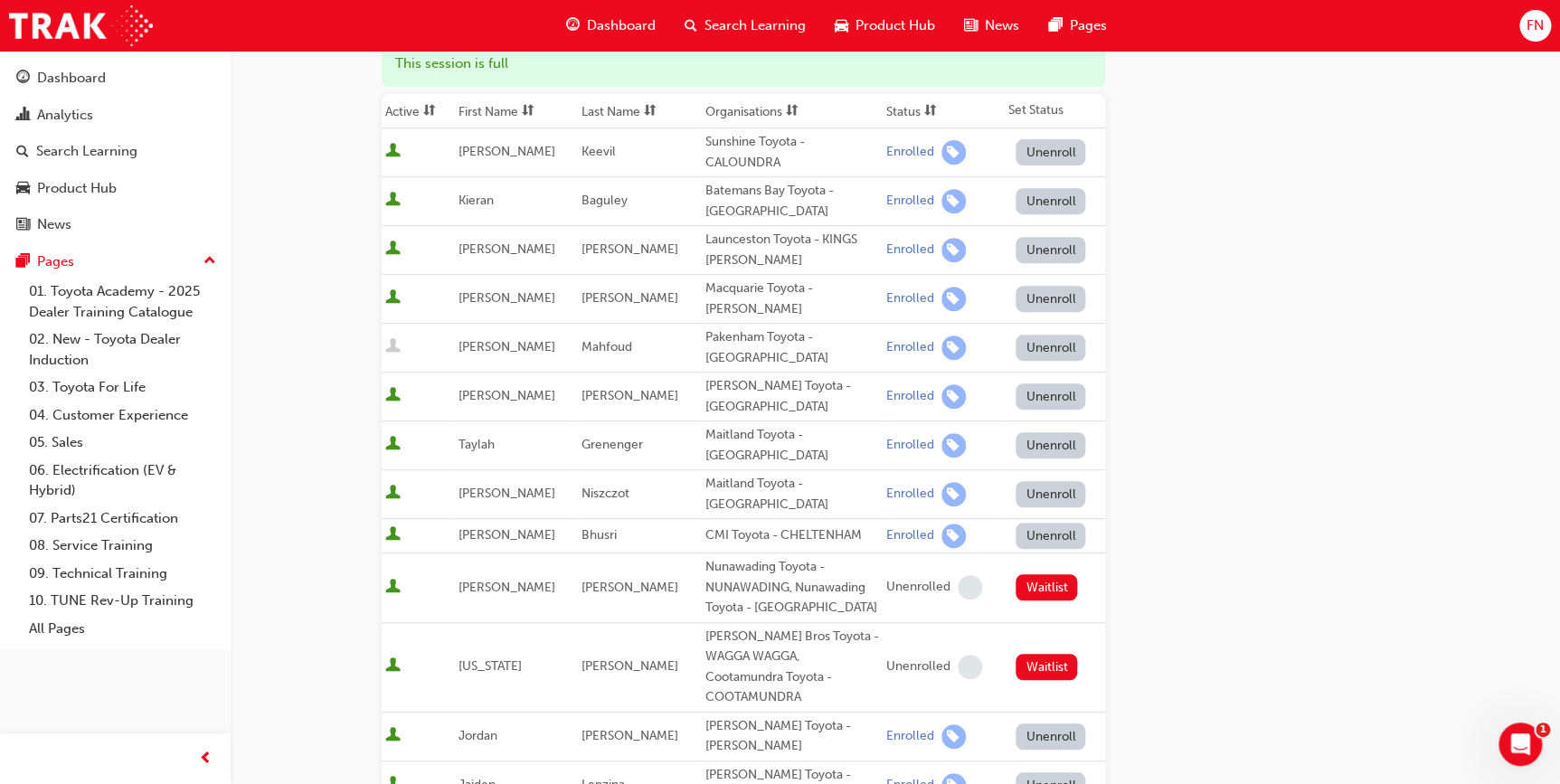
scroll to position [246, 0]
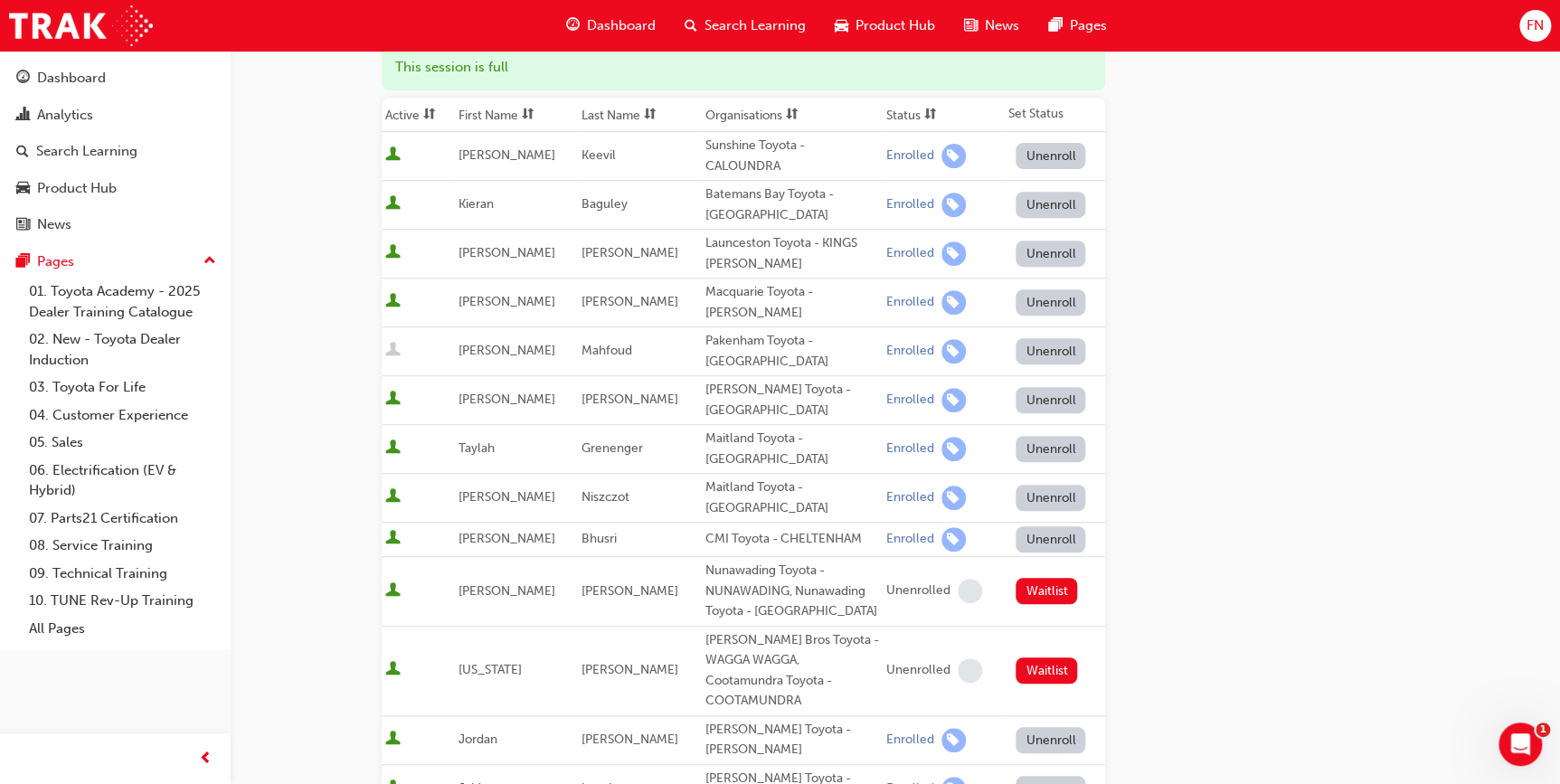
click at [1038, 338] on button "Unenroll" at bounding box center [1051, 351] width 71 height 26
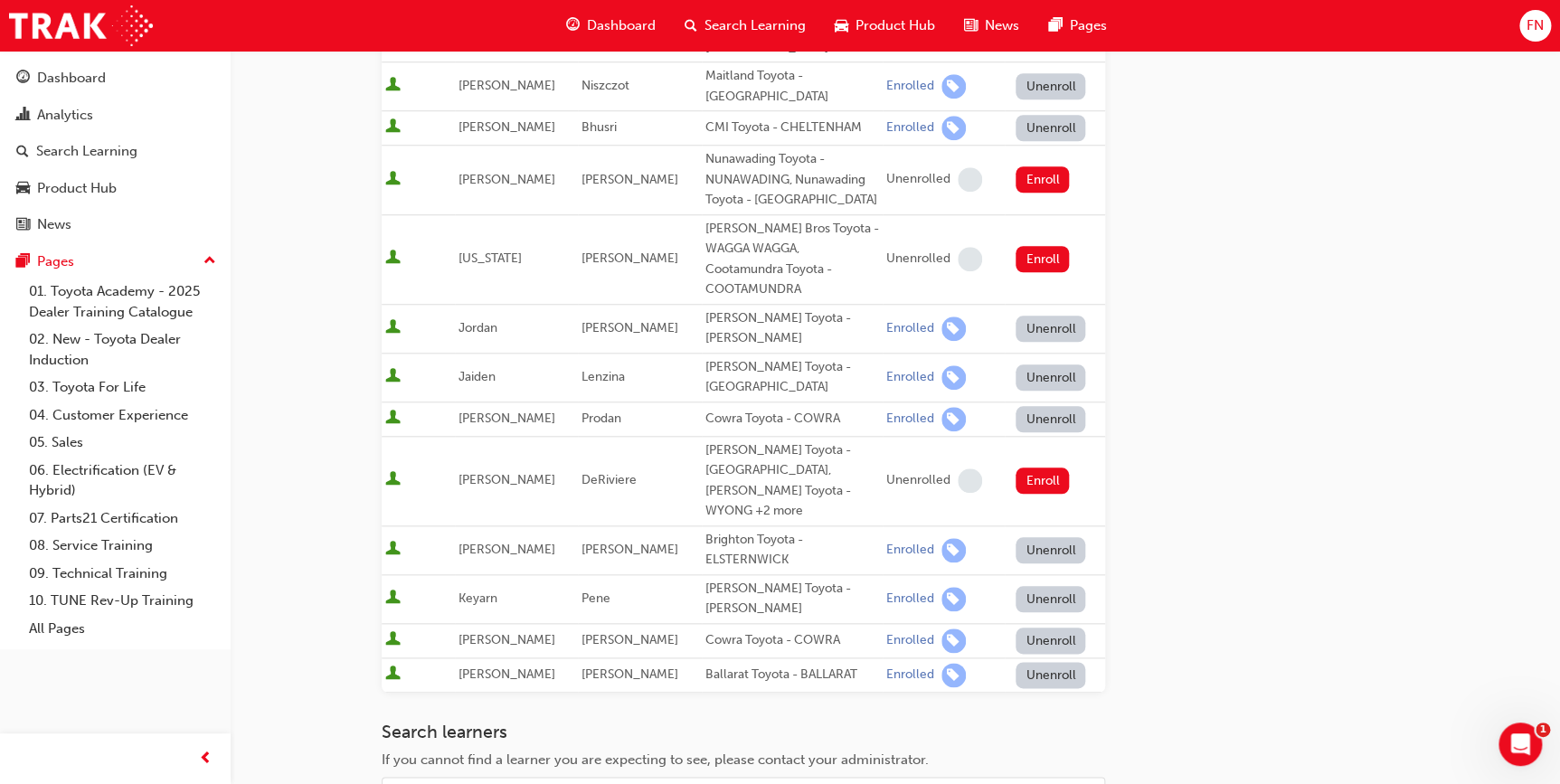
scroll to position [985, 0]
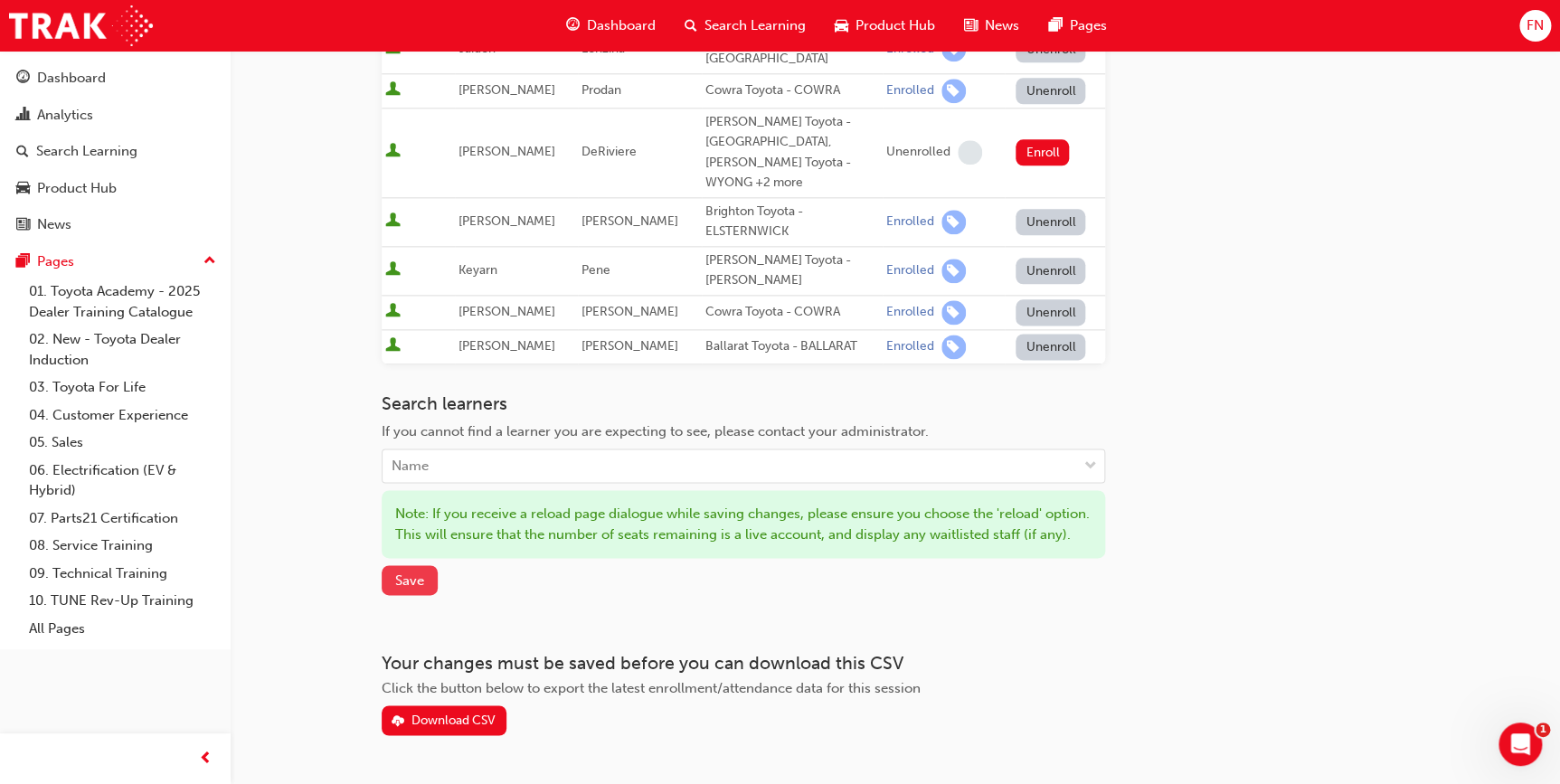
click at [418, 573] on span "Save" at bounding box center [409, 581] width 29 height 16
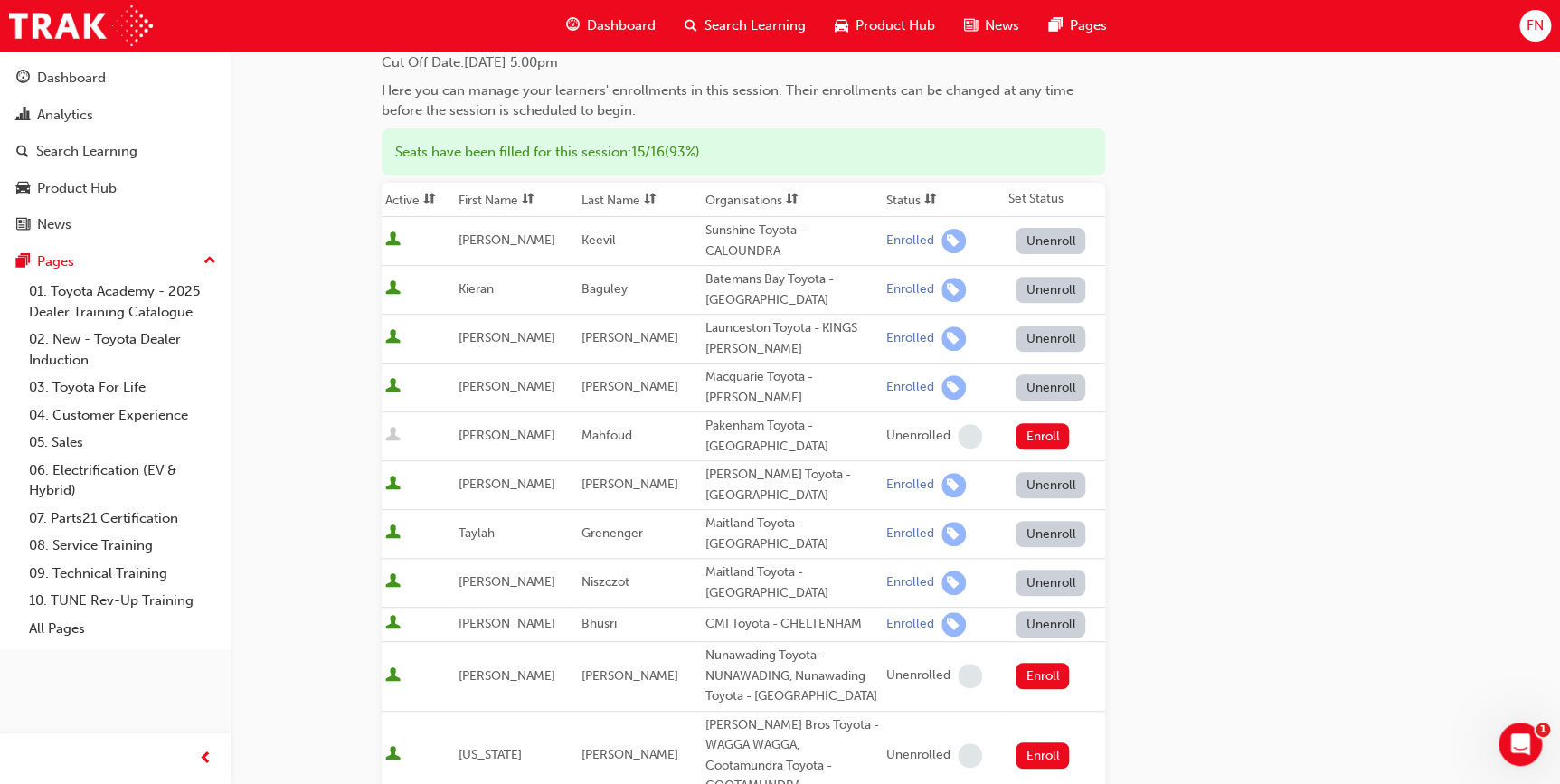
scroll to position [0, 0]
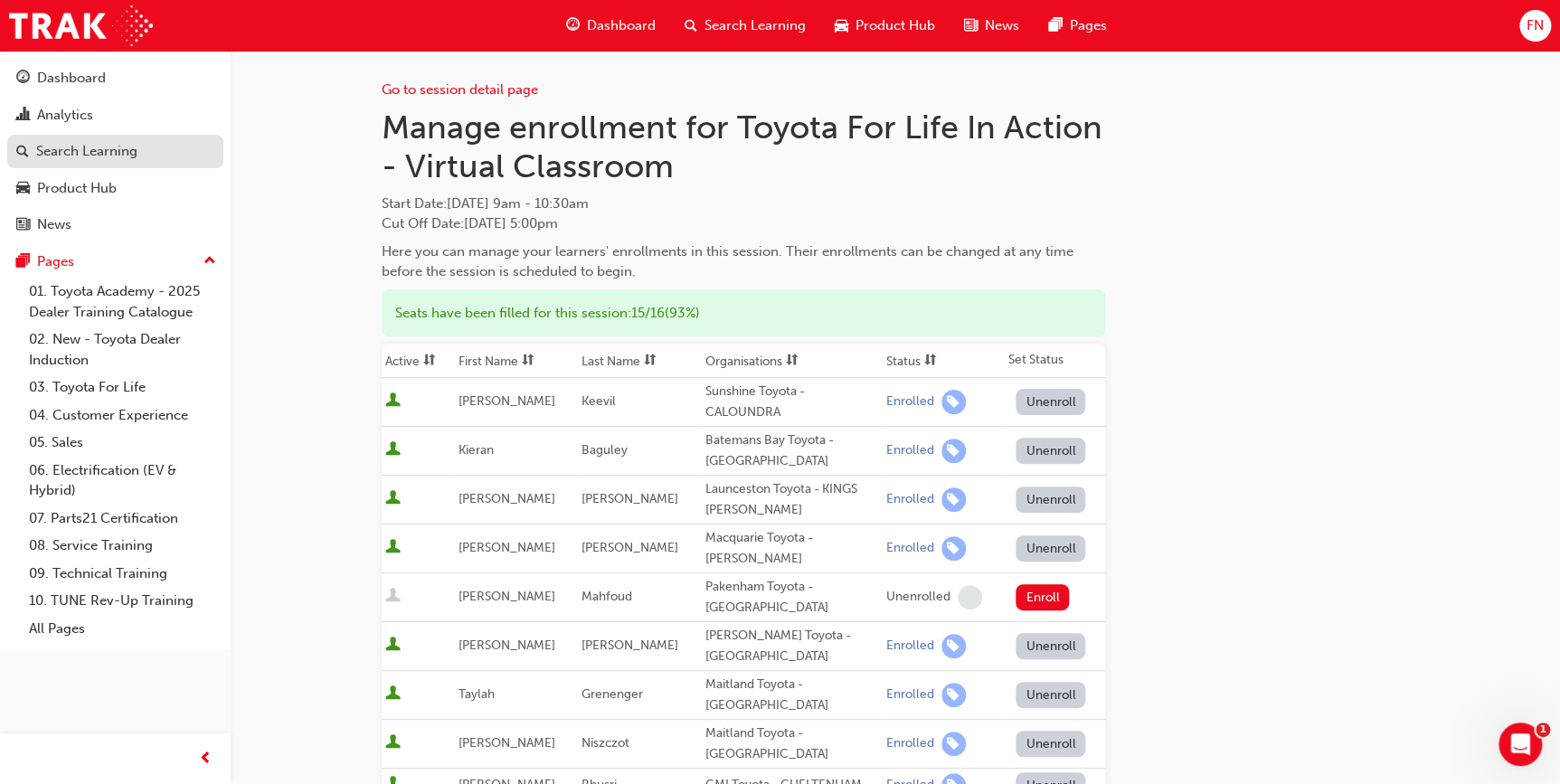
click at [88, 149] on div "Search Learning" at bounding box center [87, 151] width 102 height 21
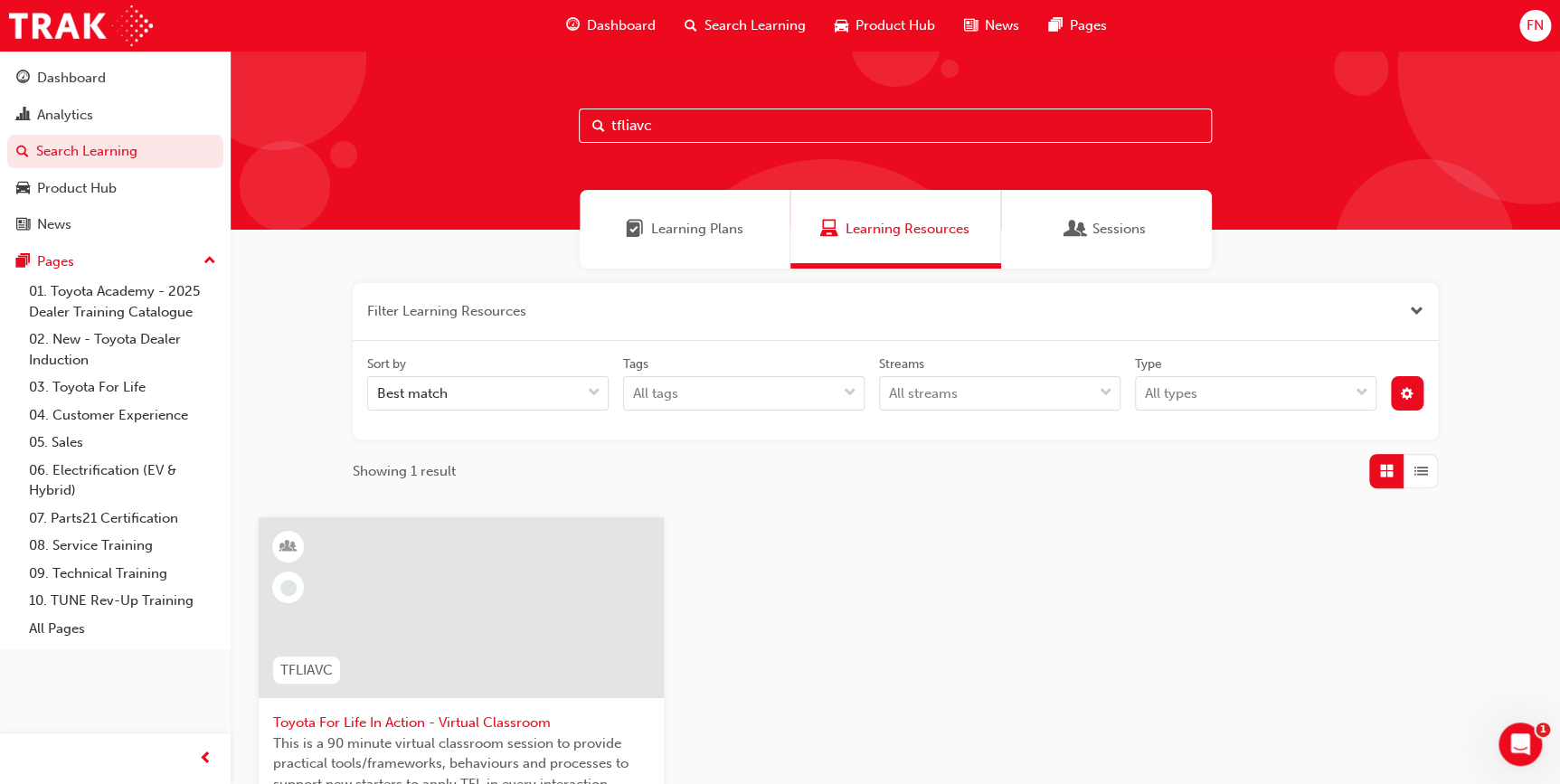
click at [427, 682] on div at bounding box center [461, 607] width 405 height 181
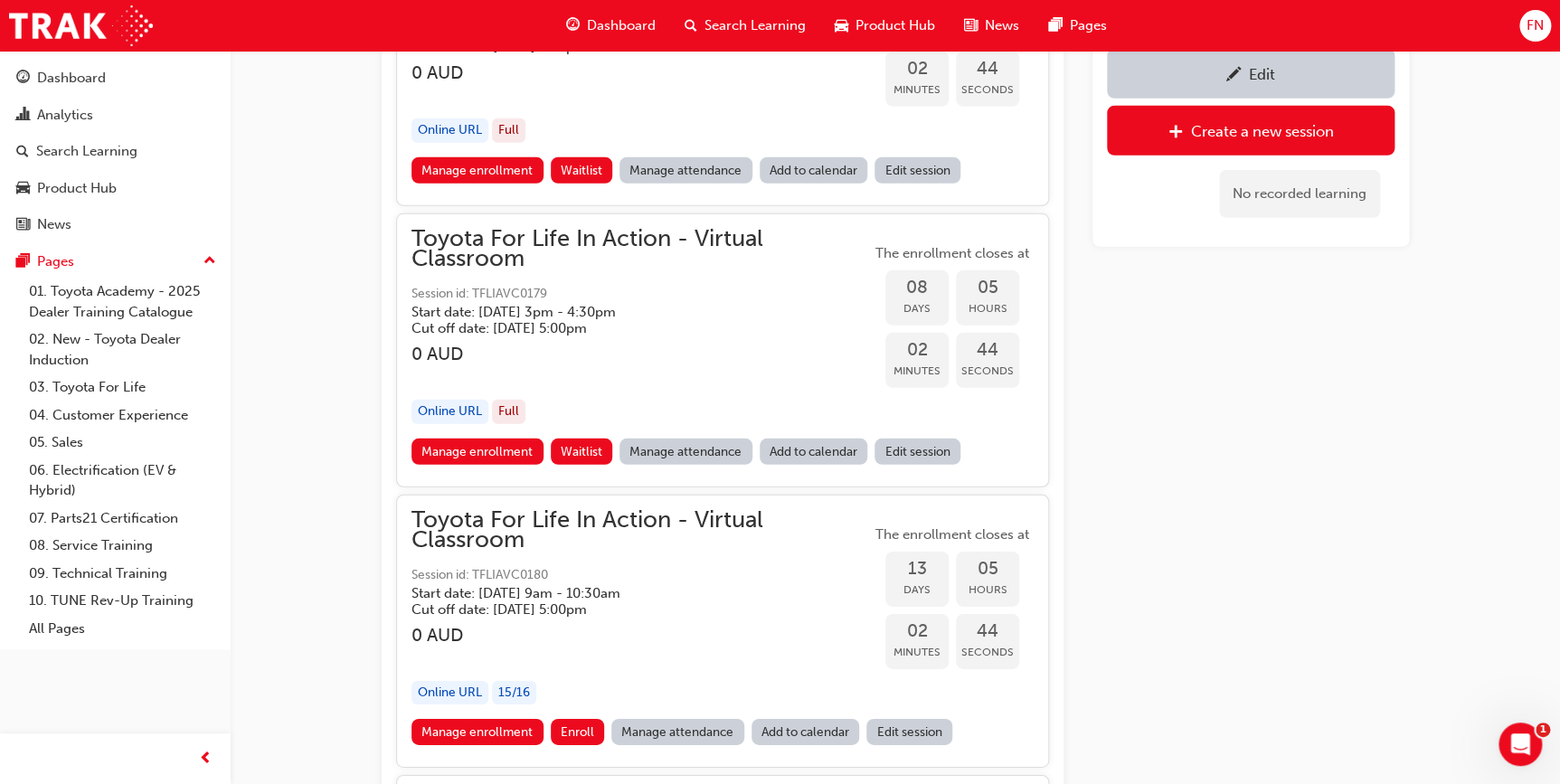
scroll to position [6036, 0]
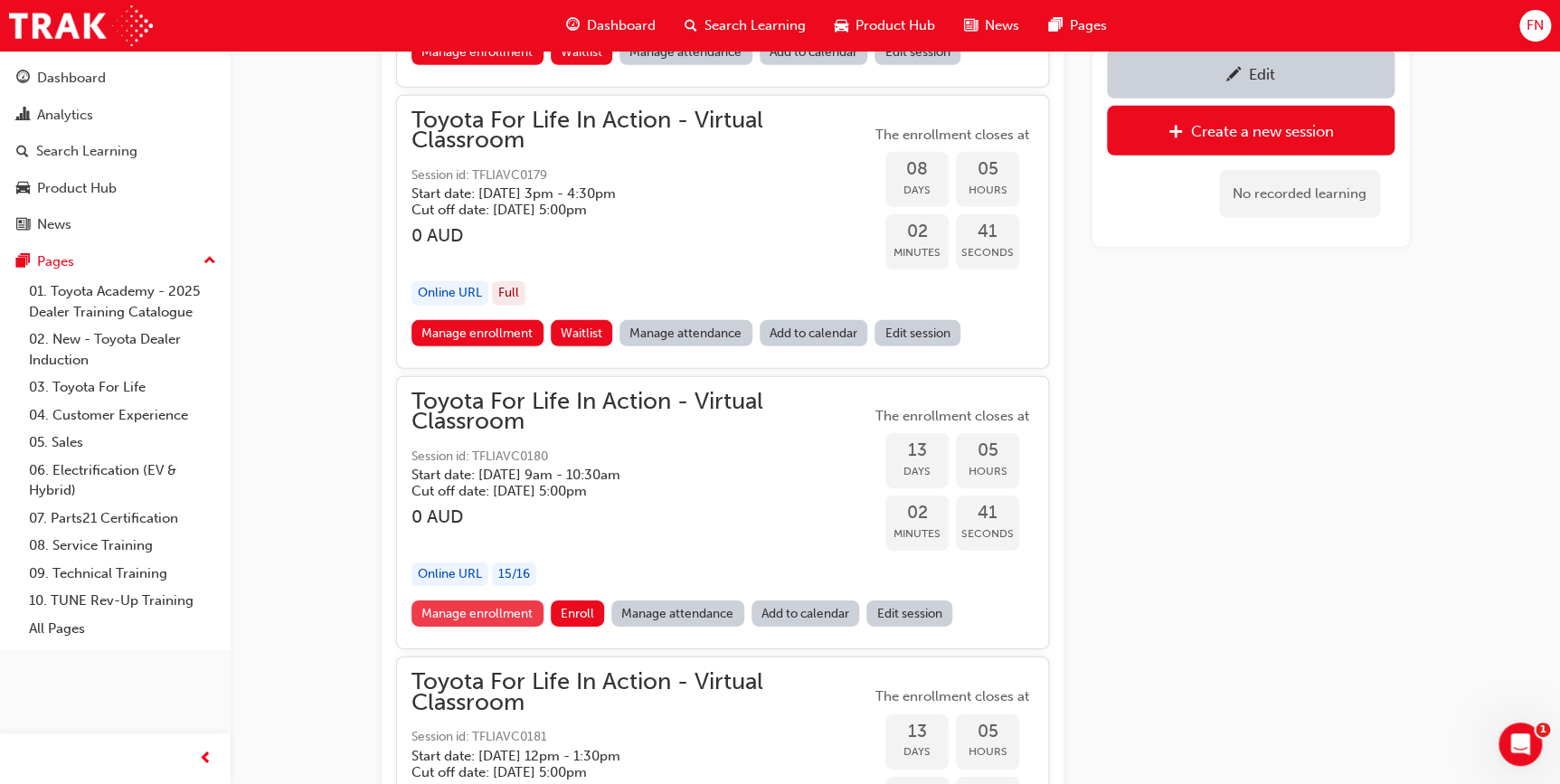
click at [479, 603] on link "Manage enrollment" at bounding box center [476, 613] width 132 height 26
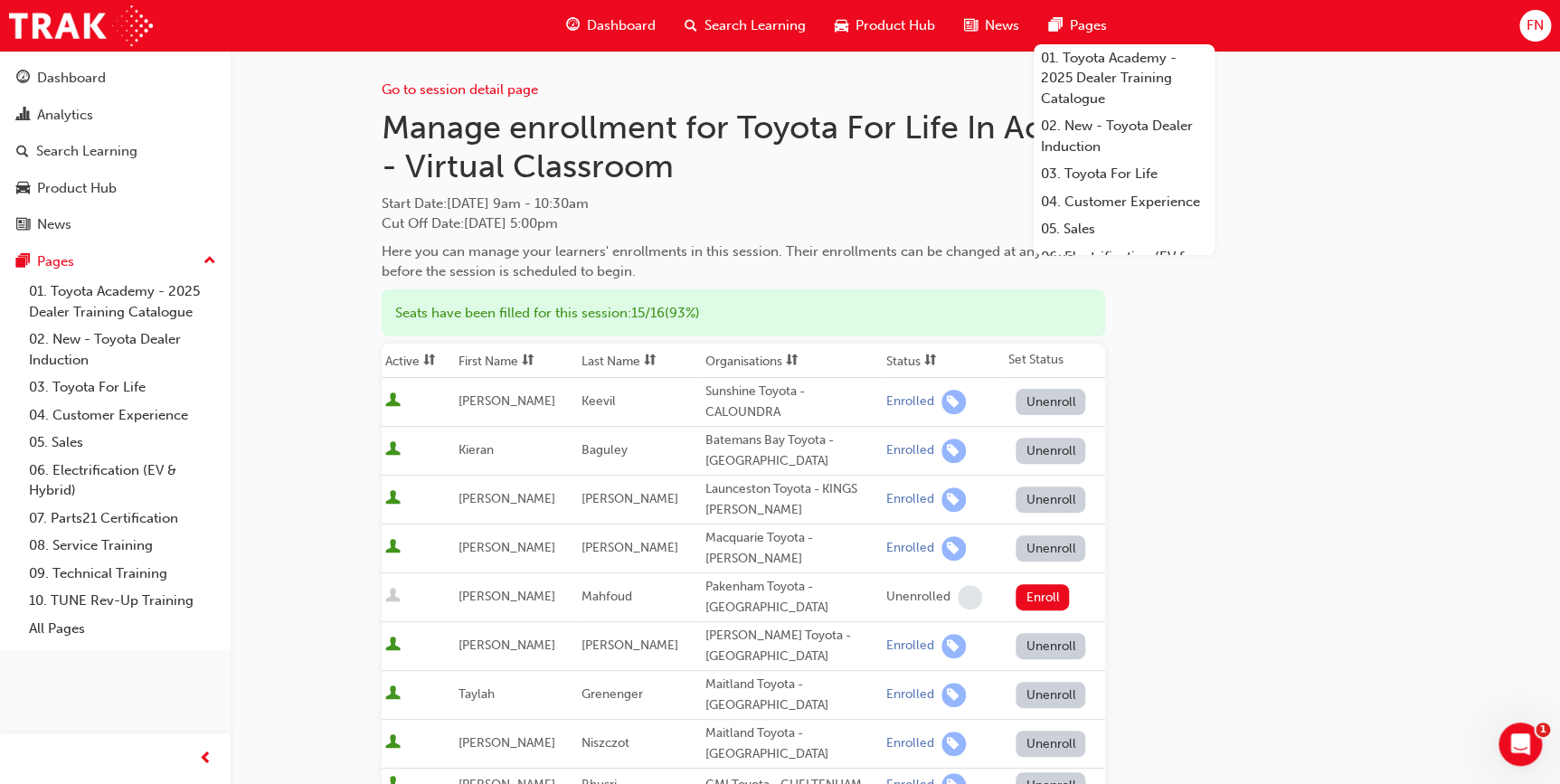
drag, startPoint x: 113, startPoint y: 148, endPoint x: 126, endPoint y: 168, distance: 23.9
click at [113, 149] on div "Search Learning" at bounding box center [87, 151] width 102 height 21
